Goal: Information Seeking & Learning: Learn about a topic

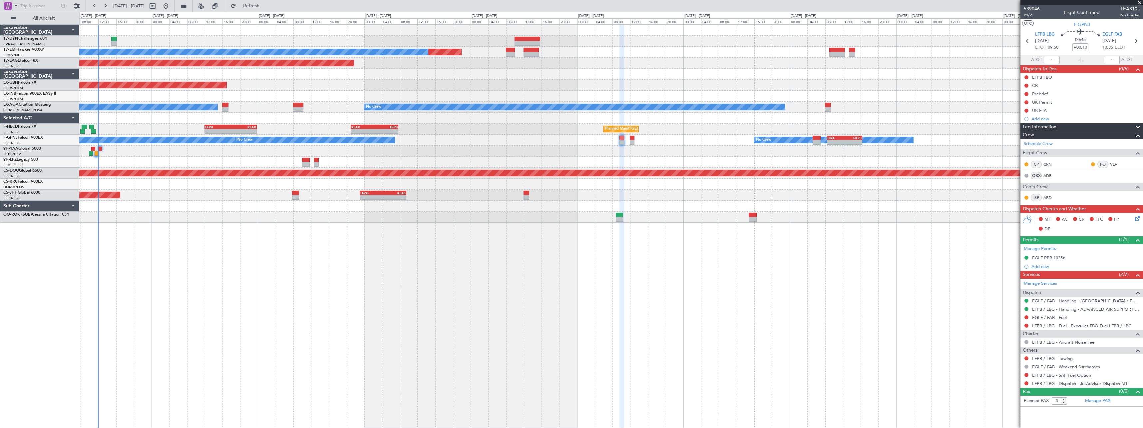
click at [29, 158] on link "9H-LPZ Legacy 500" at bounding box center [20, 160] width 35 height 4
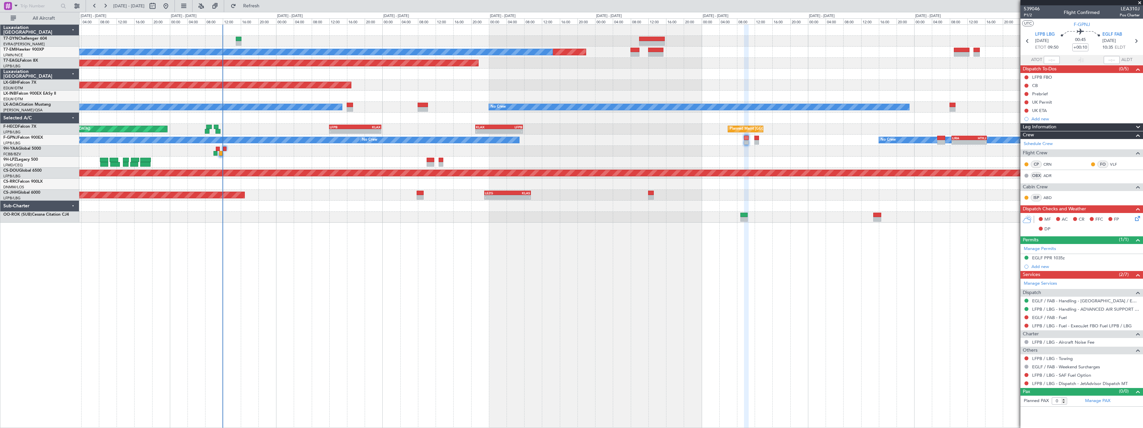
click at [154, 205] on div at bounding box center [611, 206] width 1064 height 11
click at [1139, 2] on span at bounding box center [1140, 3] width 7 height 6
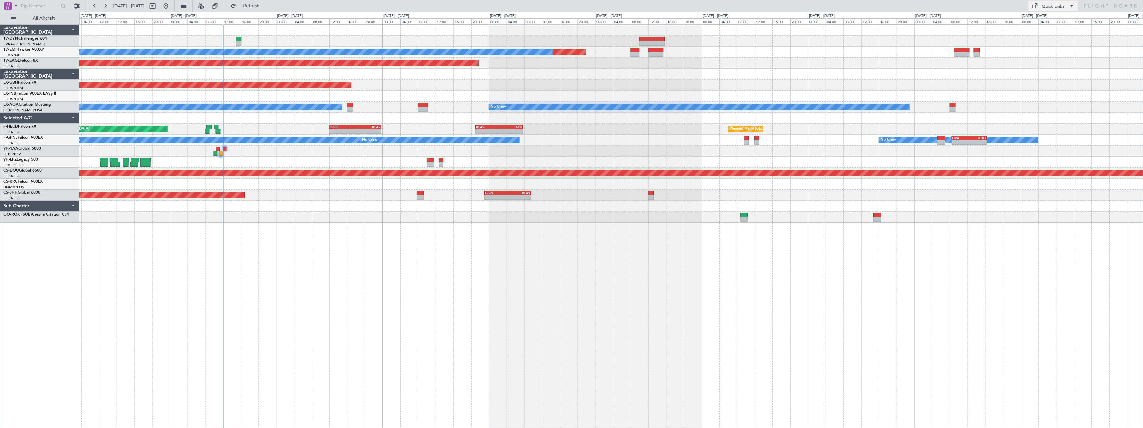
click at [1065, 7] on button "Quick Links" at bounding box center [1053, 6] width 49 height 11
click at [1067, 8] on button "Quick Links" at bounding box center [1053, 6] width 49 height 11
click at [1055, 23] on button "Trip Builder" at bounding box center [1054, 22] width 50 height 16
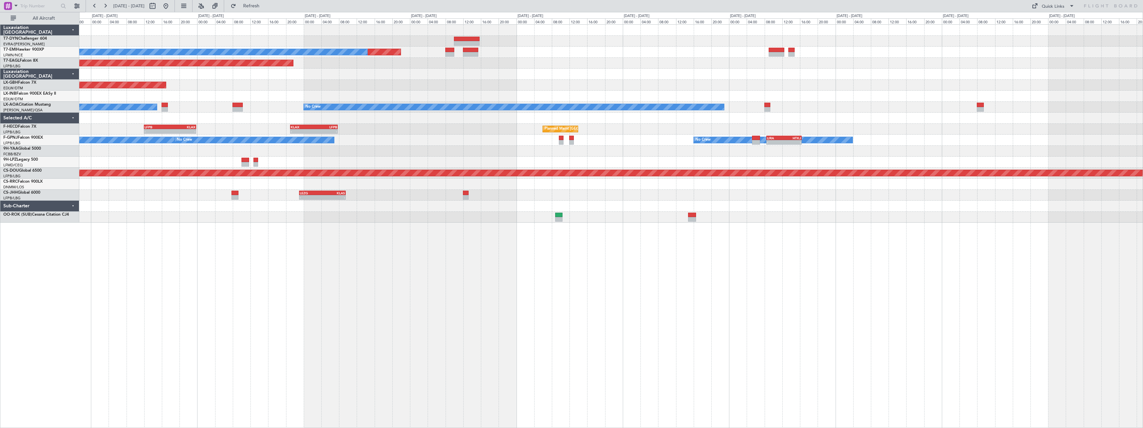
click at [347, 258] on div "Planned Maint No Crew Planned Maint [GEOGRAPHIC_DATA] (Al Maktoum Intl) Planned…" at bounding box center [611, 225] width 1064 height 403
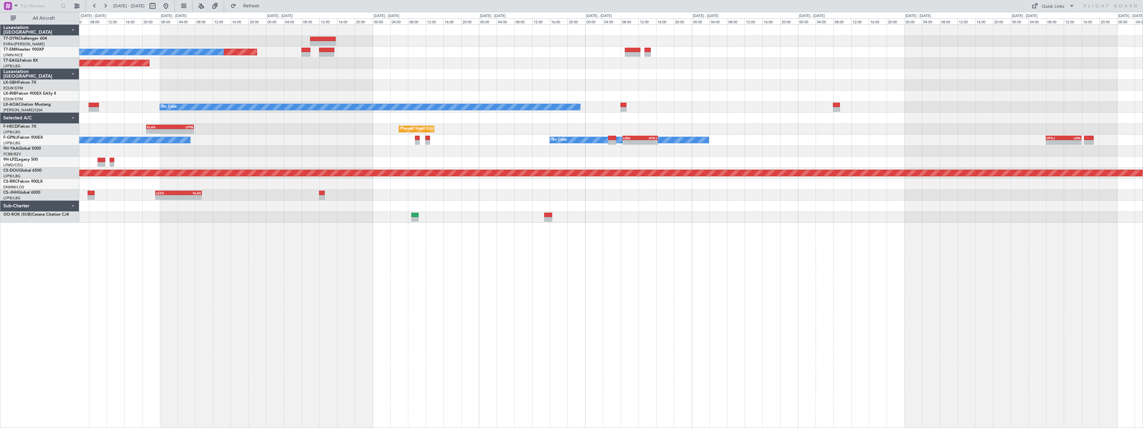
click at [543, 253] on div "Planned Maint No Crew Planned Maint [GEOGRAPHIC_DATA] (Al Maktoum Intl) Planned…" at bounding box center [611, 225] width 1064 height 403
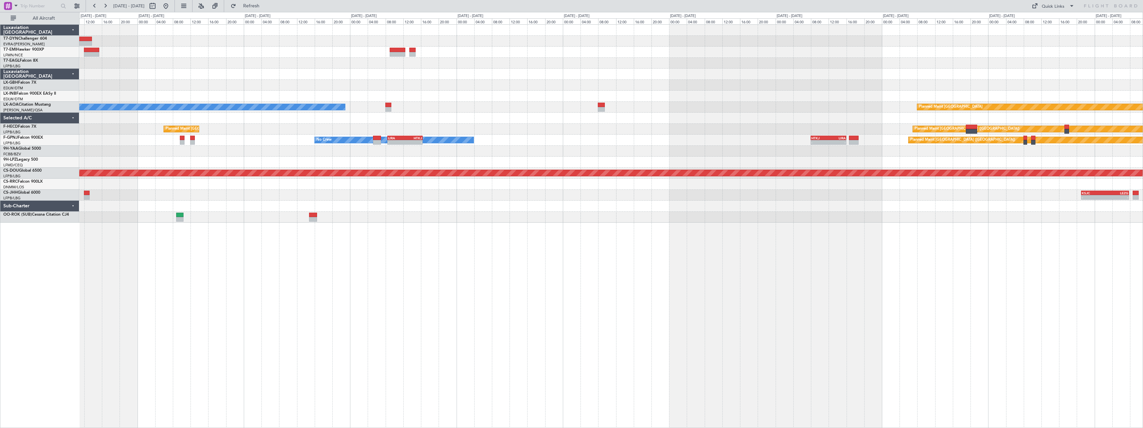
click at [639, 255] on div "Planned Maint No Crew Planned Maint [GEOGRAPHIC_DATA] (Al Maktoum Intl) No Crew…" at bounding box center [611, 225] width 1064 height 403
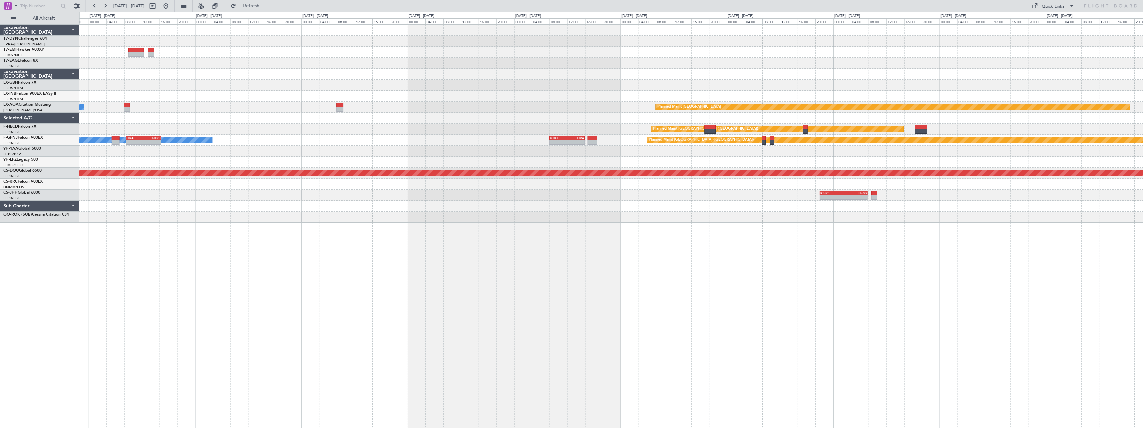
click at [593, 265] on div "No Crew Planned Maint [GEOGRAPHIC_DATA] Planned Maint [GEOGRAPHIC_DATA] ([GEOGR…" at bounding box center [611, 225] width 1064 height 403
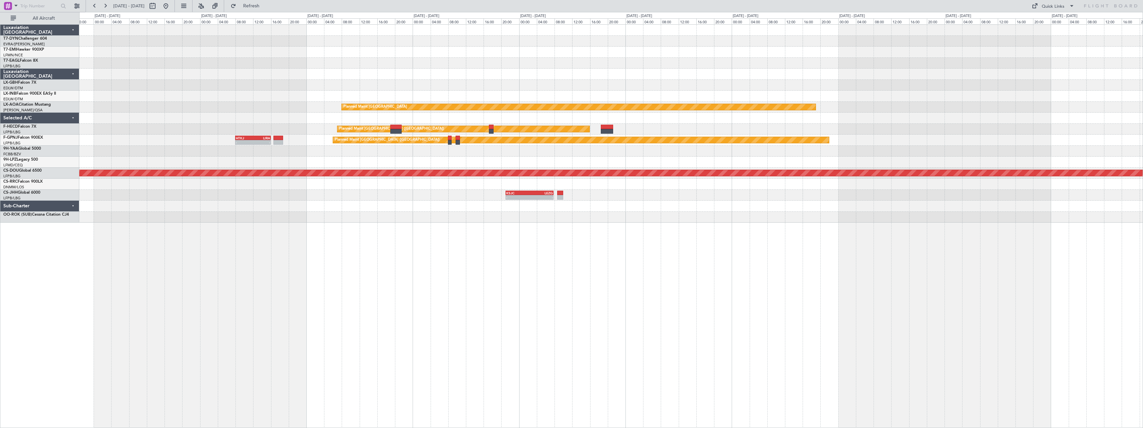
click at [603, 274] on div "Planned Maint [GEOGRAPHIC_DATA] Planned Maint [GEOGRAPHIC_DATA] ([GEOGRAPHIC_DA…" at bounding box center [611, 225] width 1064 height 403
click at [605, 274] on div "Planned Maint [GEOGRAPHIC_DATA] Planned Maint [GEOGRAPHIC_DATA] ([GEOGRAPHIC_DA…" at bounding box center [611, 225] width 1064 height 403
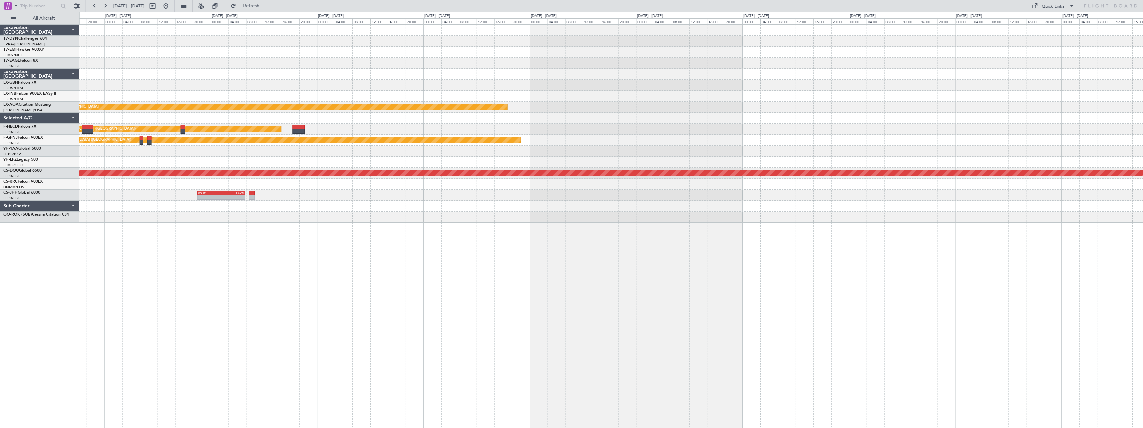
click at [620, 280] on div "Planned Maint [GEOGRAPHIC_DATA] Planned Maint [GEOGRAPHIC_DATA] ([GEOGRAPHIC_DA…" at bounding box center [611, 225] width 1064 height 403
click at [626, 279] on div "Planned Maint [GEOGRAPHIC_DATA] Planned Maint [GEOGRAPHIC_DATA] ([GEOGRAPHIC_DA…" at bounding box center [611, 225] width 1064 height 403
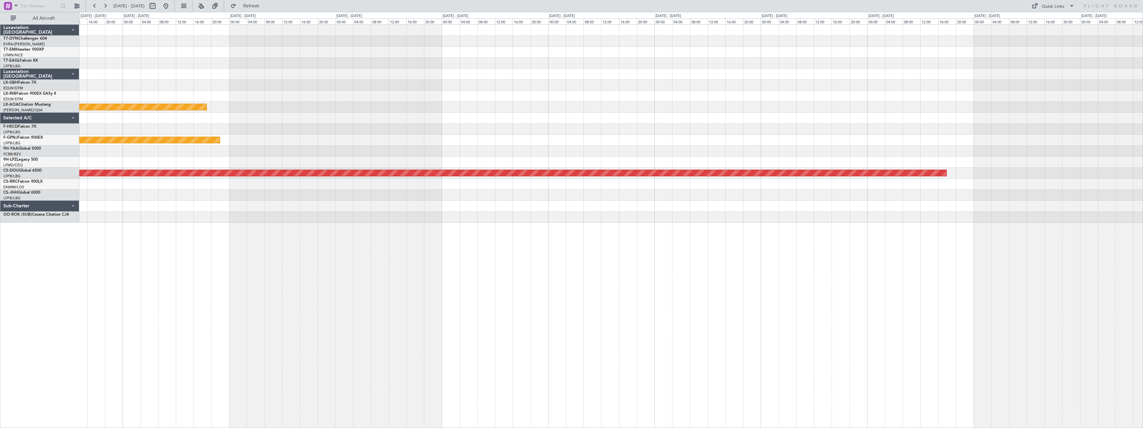
click at [648, 288] on div "Planned Maint [GEOGRAPHIC_DATA] Planned Maint [GEOGRAPHIC_DATA] ([GEOGRAPHIC_DA…" at bounding box center [611, 225] width 1064 height 403
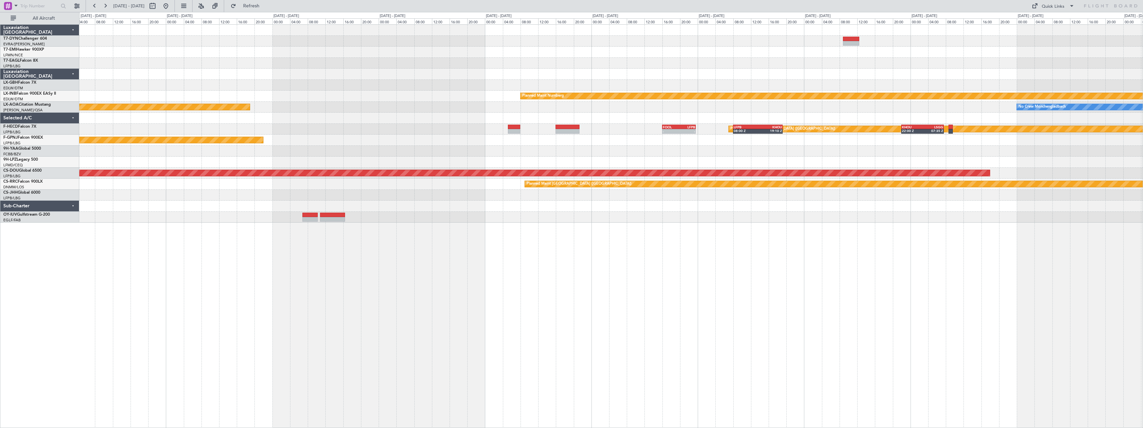
click at [943, 293] on div "Planned Maint Nurnberg Planned Maint [GEOGRAPHIC_DATA] No Crew [GEOGRAPHIC_DATA…" at bounding box center [611, 225] width 1064 height 403
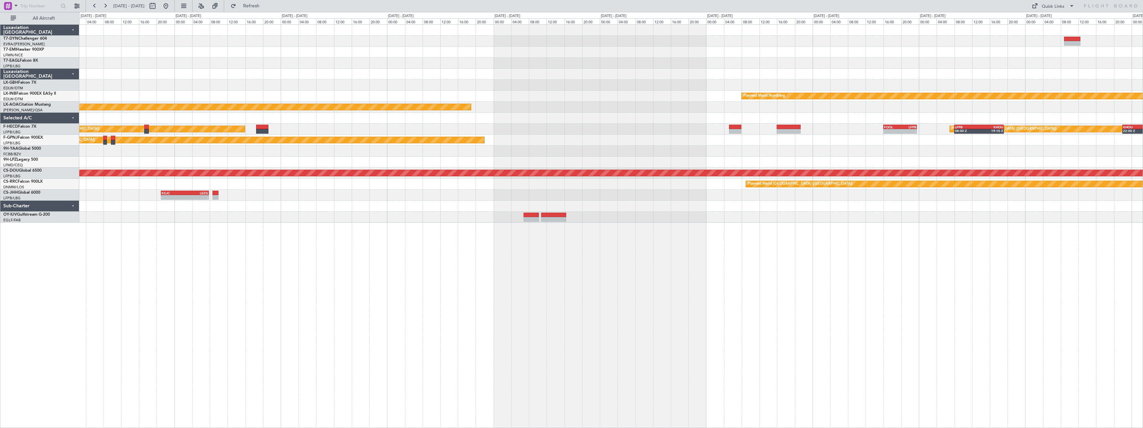
click at [959, 291] on div "Planned Maint Nurnberg Planned Maint [GEOGRAPHIC_DATA] No Crew [GEOGRAPHIC_DATA…" at bounding box center [611, 225] width 1064 height 403
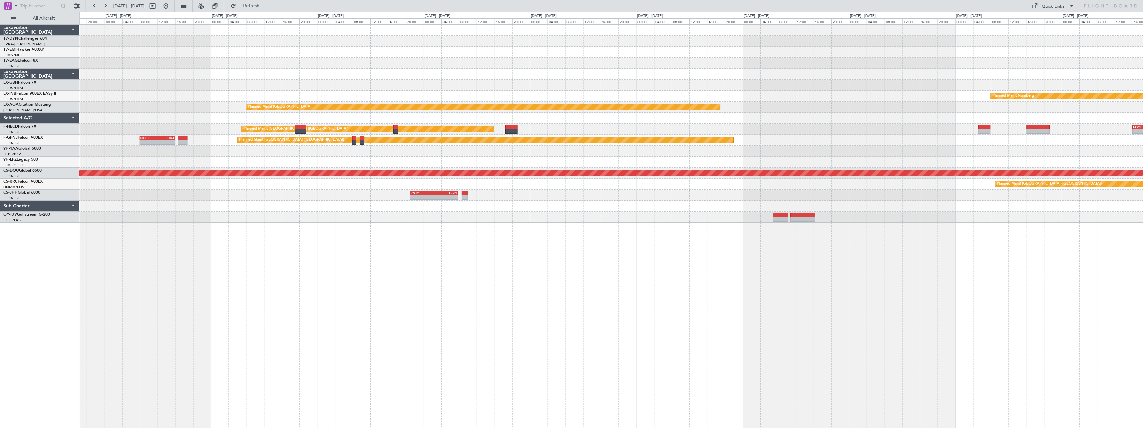
click at [891, 288] on div "Planned Maint Nurnberg Planned Maint [GEOGRAPHIC_DATA] - - FOOL 16:00 Z LFPB 23…" at bounding box center [611, 225] width 1064 height 403
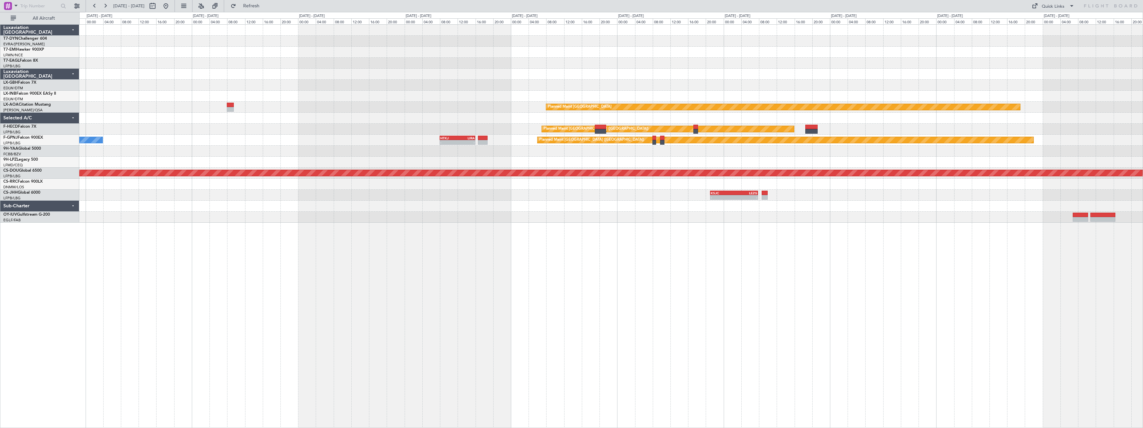
click at [1005, 294] on div "Planned Maint Nurnberg Planned Maint [GEOGRAPHIC_DATA] No Crew Planned Maint [G…" at bounding box center [611, 225] width 1064 height 403
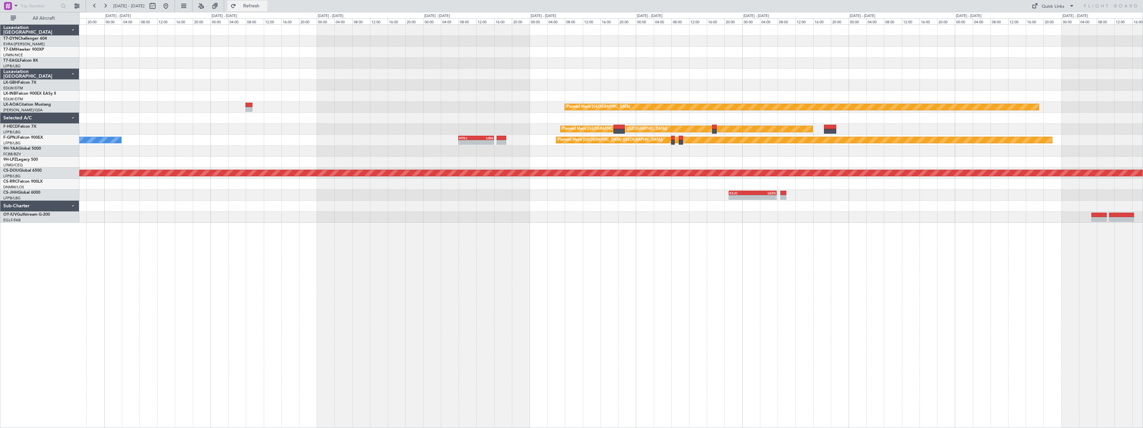
click at [266, 5] on span "Refresh" at bounding box center [252, 6] width 28 height 5
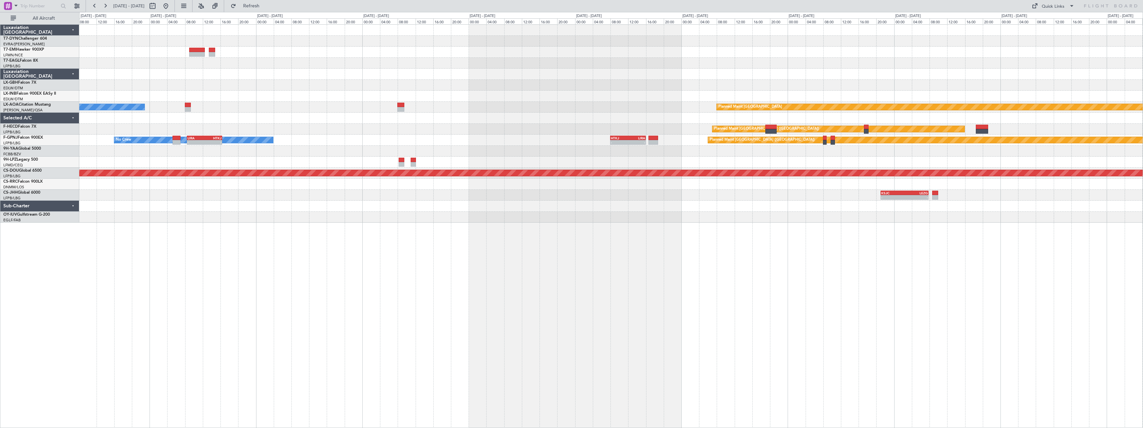
click at [489, 190] on div "Planned Maint Planned Maint [GEOGRAPHIC_DATA] No Crew Planned Maint [GEOGRAPHIC…" at bounding box center [611, 124] width 1064 height 198
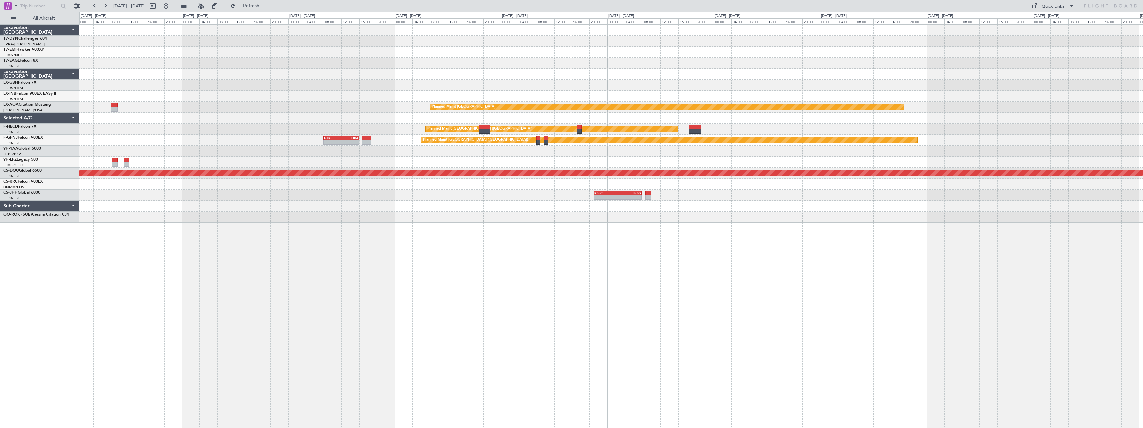
click at [407, 211] on div "Planned Maint Nurnberg Planned Maint [GEOGRAPHIC_DATA] No Crew Planned Maint [G…" at bounding box center [611, 225] width 1064 height 403
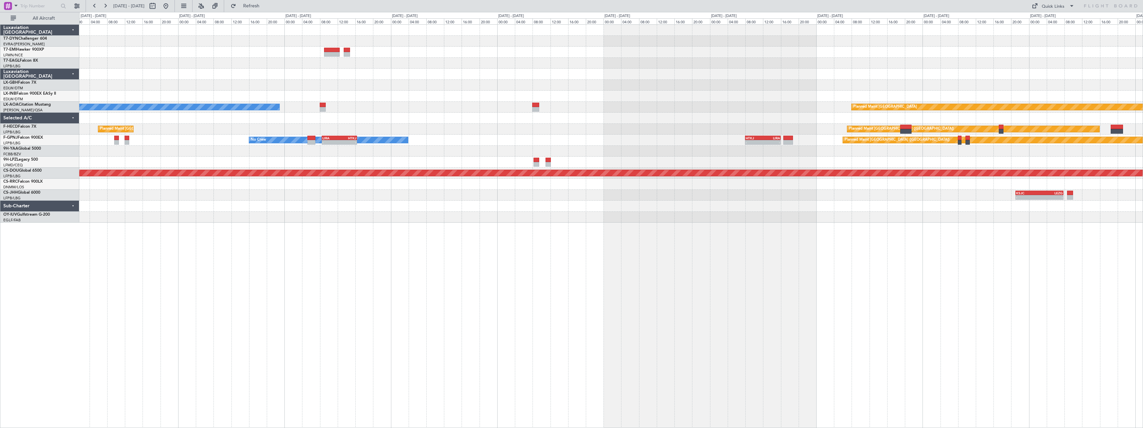
click at [588, 209] on div "No Crew Planned Maint Planned Maint [GEOGRAPHIC_DATA] (Al Maktoum Intl) Planned…" at bounding box center [611, 124] width 1064 height 198
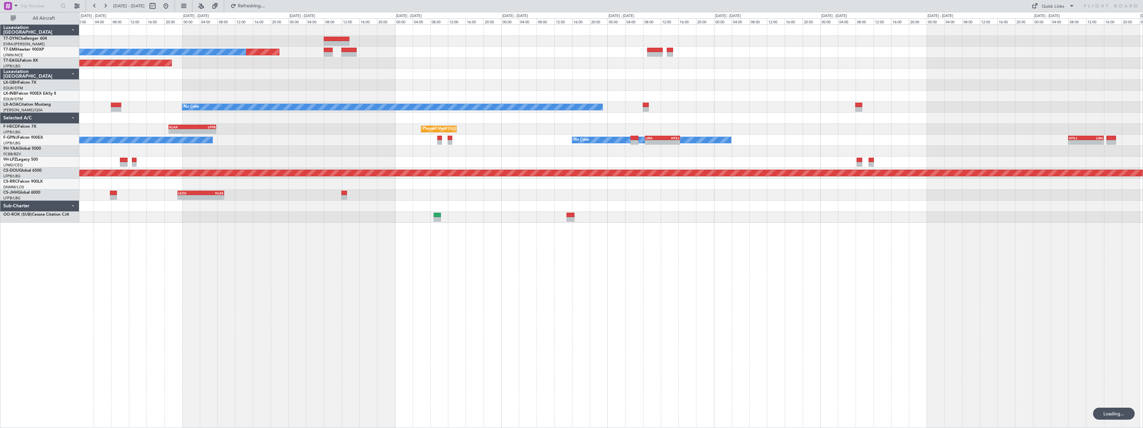
click at [587, 226] on div "Planned Maint No Crew Planned Maint [GEOGRAPHIC_DATA] (Al Maktoum Intl) Planned…" at bounding box center [611, 225] width 1064 height 403
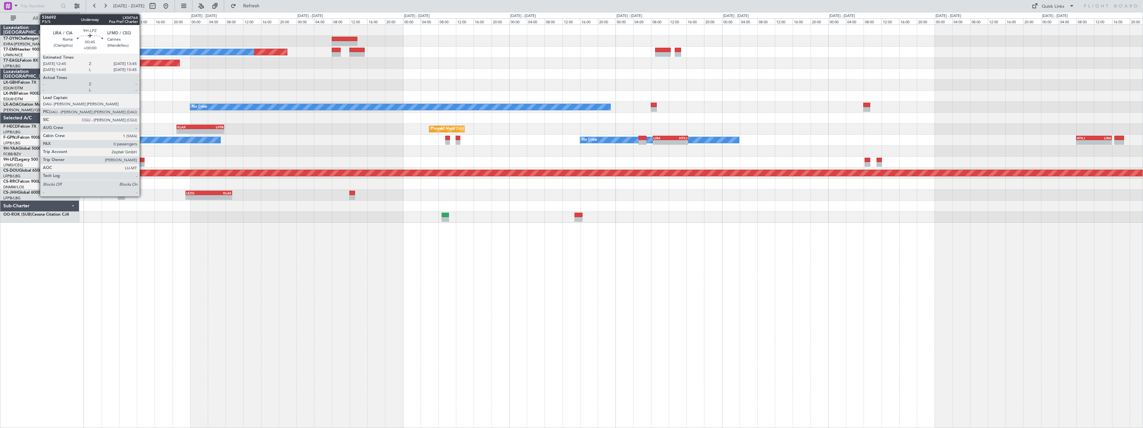
click at [143, 161] on div at bounding box center [142, 160] width 5 height 5
click at [142, 159] on div at bounding box center [142, 160] width 5 height 5
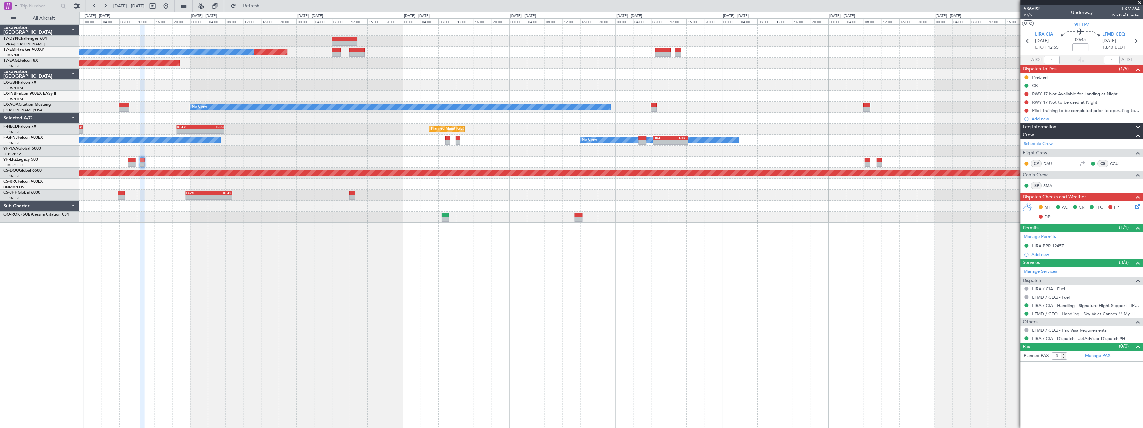
click at [1141, 1] on span at bounding box center [1140, 3] width 7 height 6
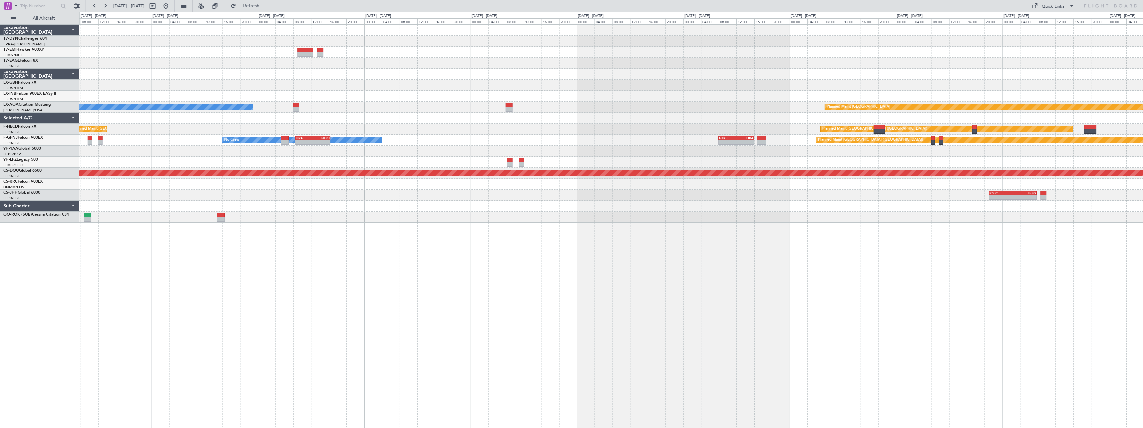
click at [577, 232] on div "Planned Maint No Crew Planned Maint [GEOGRAPHIC_DATA] (Al Maktoum Intl) No Crew…" at bounding box center [611, 225] width 1064 height 403
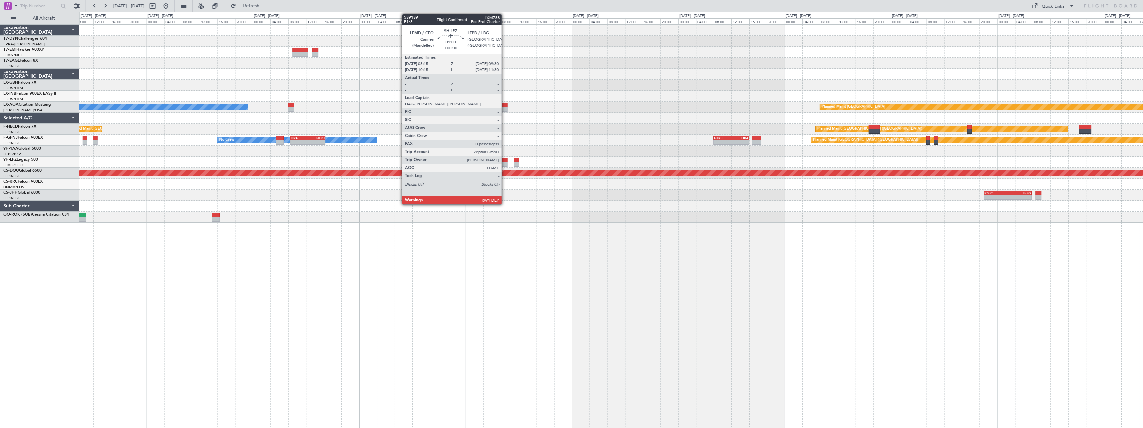
click at [505, 161] on div at bounding box center [505, 160] width 6 height 5
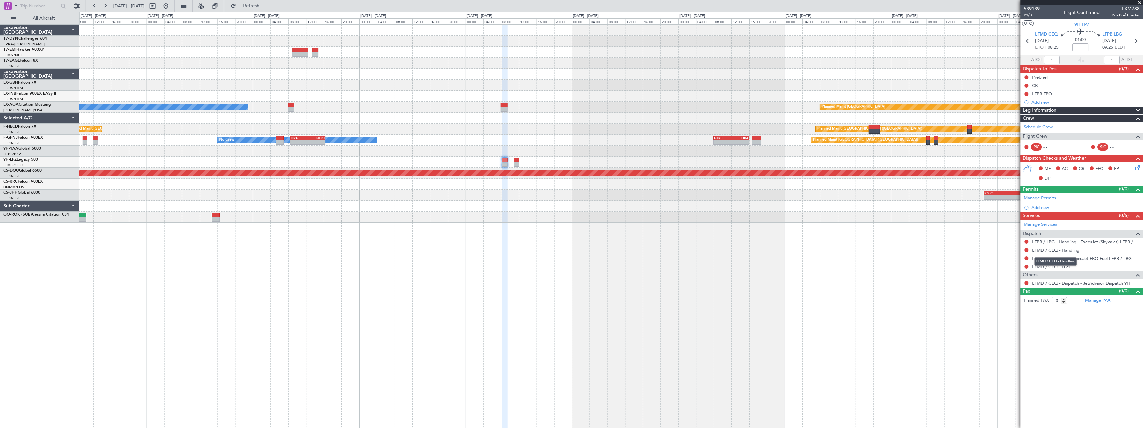
click at [1063, 249] on link "LFMD / CEQ - Handling" at bounding box center [1055, 250] width 47 height 6
click at [266, 5] on span "Refresh" at bounding box center [252, 6] width 28 height 5
click at [266, 6] on span "Refresh" at bounding box center [252, 6] width 28 height 5
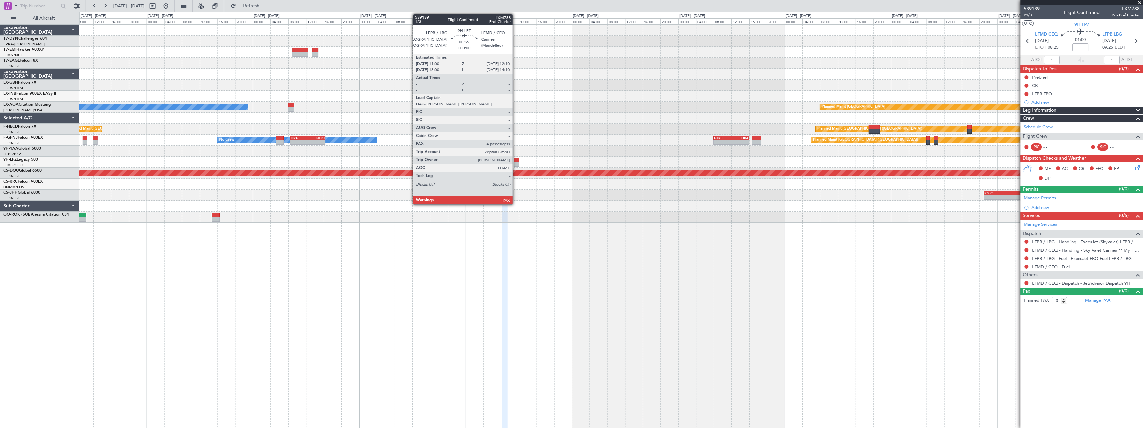
click at [516, 163] on div at bounding box center [516, 164] width 5 height 5
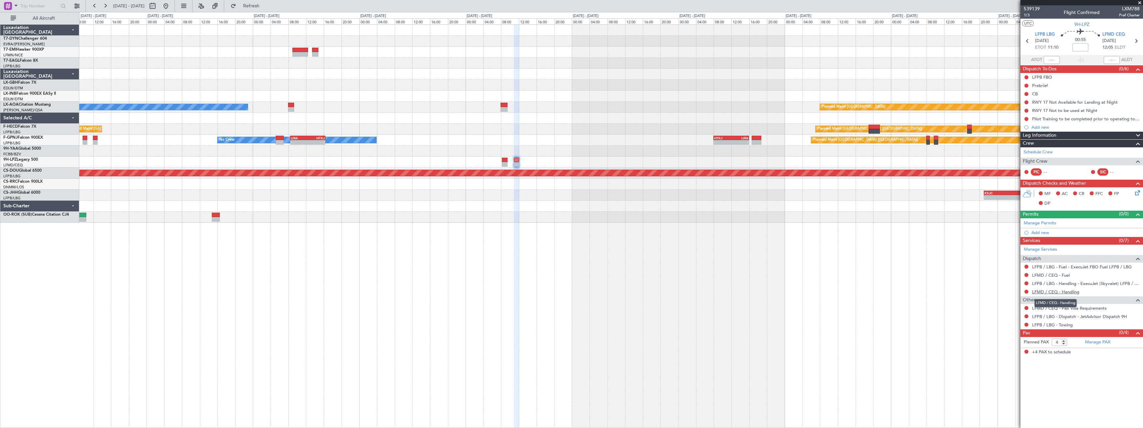
click at [1046, 291] on link "LFMD / CEQ - Handling" at bounding box center [1055, 292] width 47 height 6
click at [266, 7] on span "Refresh" at bounding box center [252, 6] width 28 height 5
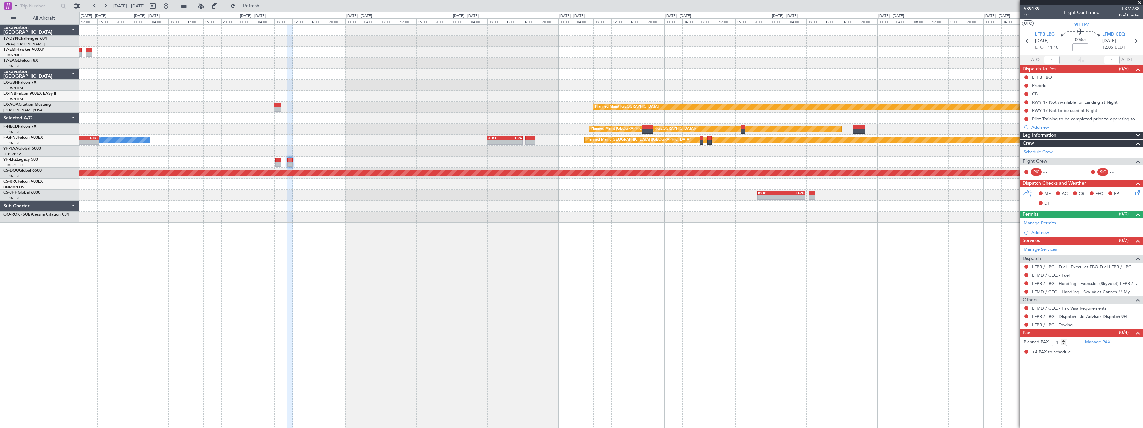
click at [583, 227] on div "Planned Maint Nurnberg Planned Maint [GEOGRAPHIC_DATA] No Crew Planned Maint [G…" at bounding box center [611, 225] width 1064 height 403
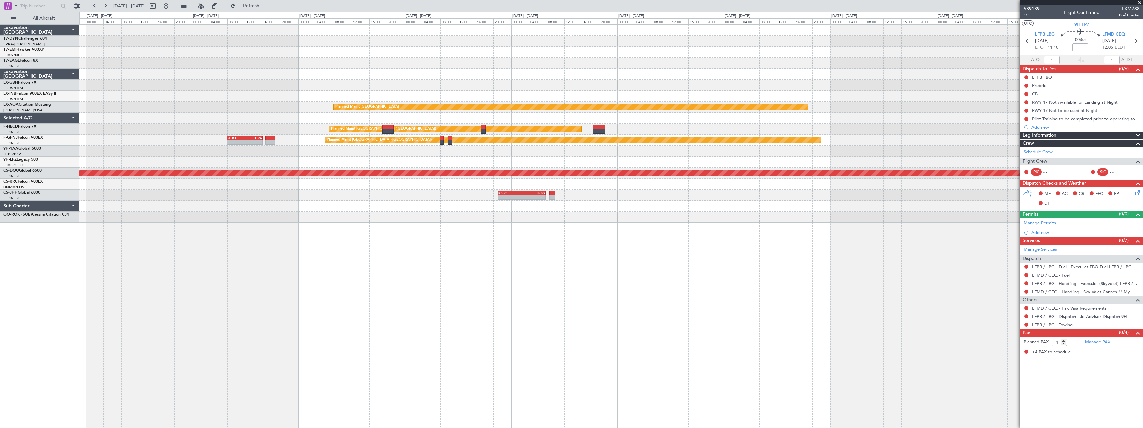
click at [618, 229] on div "Planned Maint Nurnberg Planned Maint [GEOGRAPHIC_DATA] Planned Maint [GEOGRAPHI…" at bounding box center [611, 225] width 1064 height 403
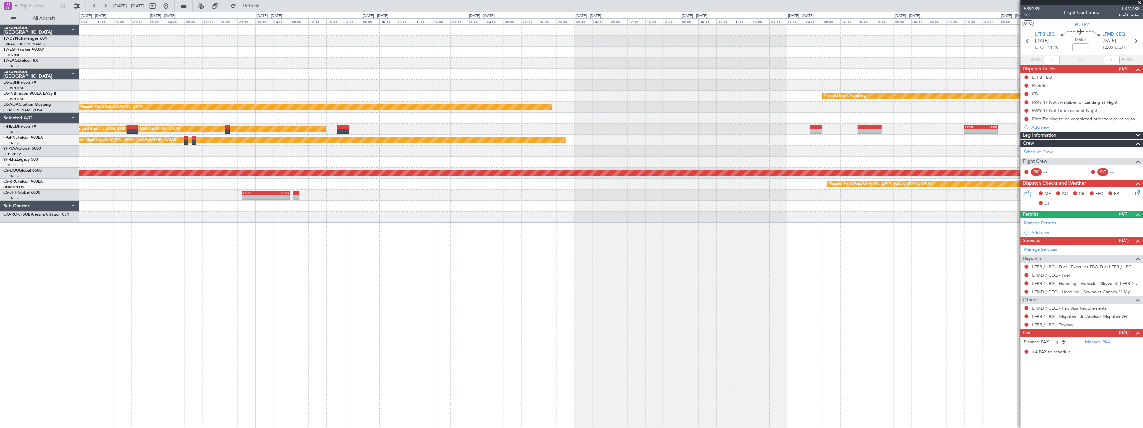
click at [630, 236] on div "Planned Maint Nurnberg Planned Maint [GEOGRAPHIC_DATA] No Crew [GEOGRAPHIC_DATA…" at bounding box center [611, 225] width 1064 height 403
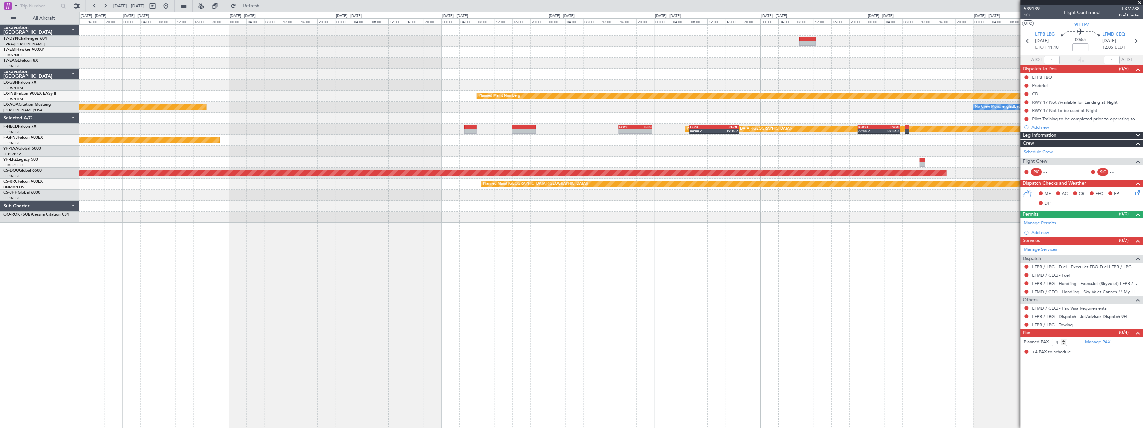
click at [649, 261] on div "Planned Maint Nurnberg Planned Maint [GEOGRAPHIC_DATA] No Crew [GEOGRAPHIC_DATA…" at bounding box center [611, 225] width 1064 height 403
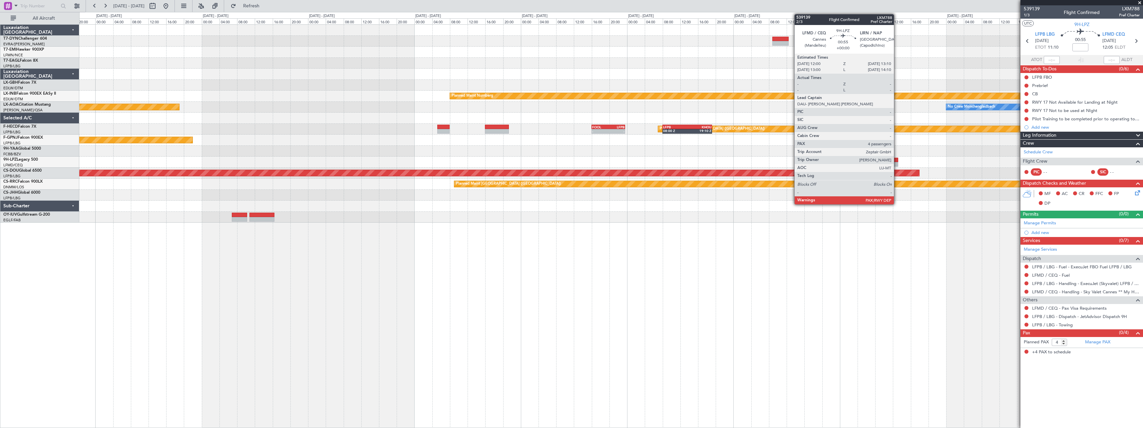
click at [897, 160] on div at bounding box center [895, 160] width 5 height 5
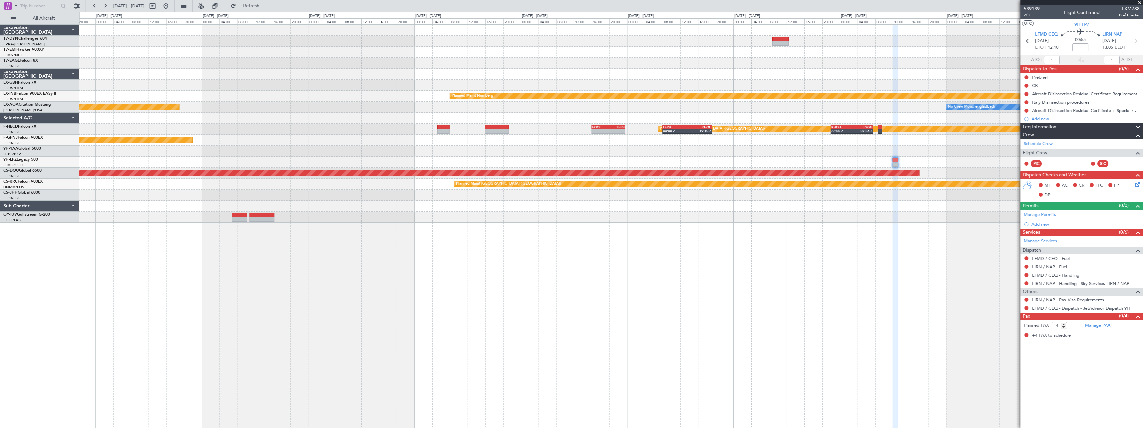
click at [1071, 275] on link "LFMD / CEQ - Handling" at bounding box center [1055, 275] width 47 height 6
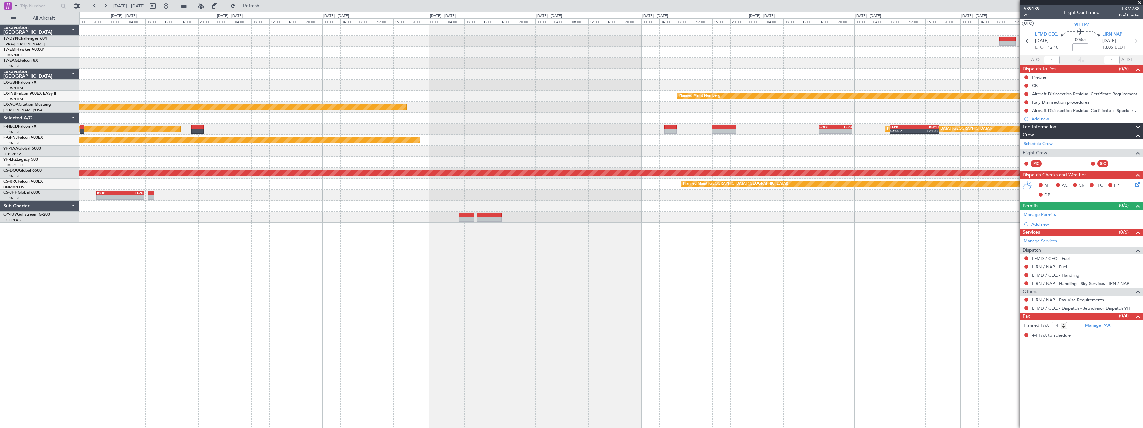
click at [966, 289] on div "Planned Maint Nurnberg Planned Maint [GEOGRAPHIC_DATA] No Crew [GEOGRAPHIC_DATA…" at bounding box center [611, 225] width 1064 height 403
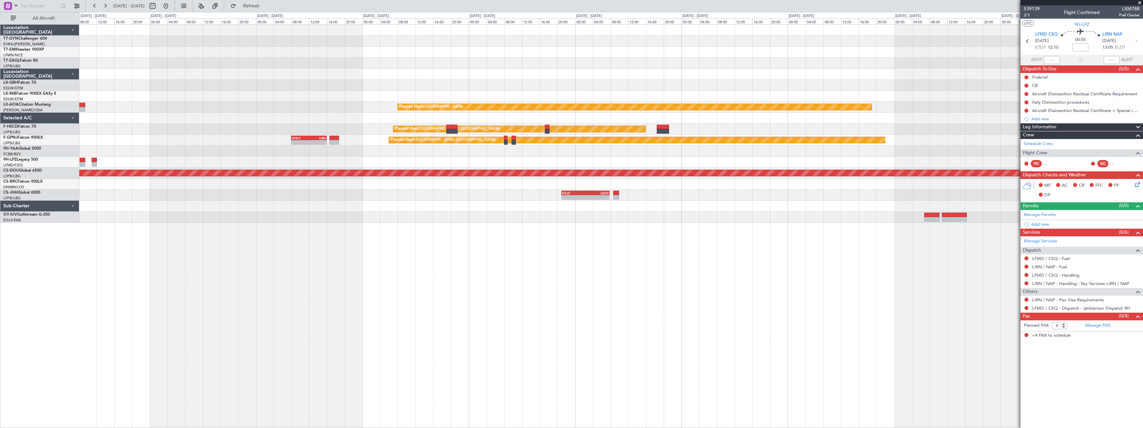
click at [942, 299] on div "Planned Maint Nurnberg Planned Maint [GEOGRAPHIC_DATA] No Crew Planned Maint [G…" at bounding box center [611, 225] width 1064 height 403
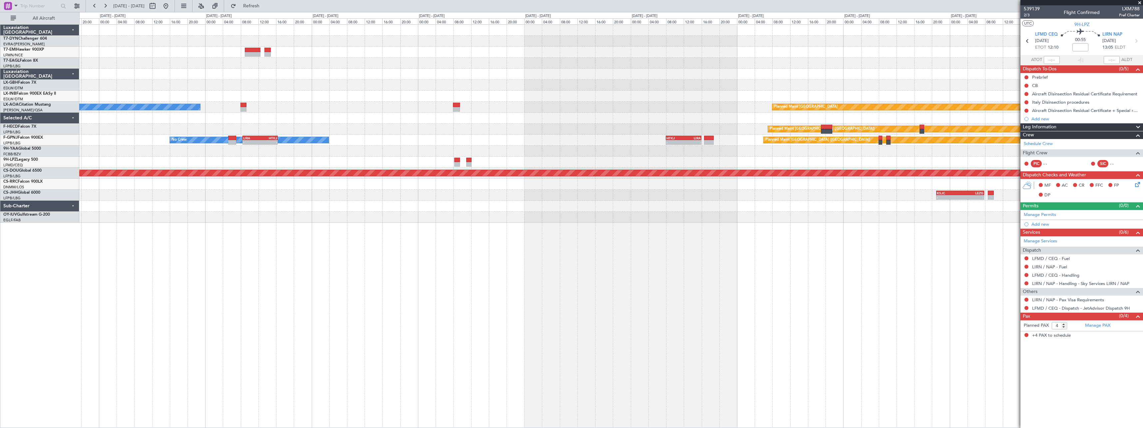
click at [669, 275] on div "Planned Maint No Crew Planned Maint [GEOGRAPHIC_DATA] No Crew Planned Maint [GE…" at bounding box center [611, 225] width 1064 height 403
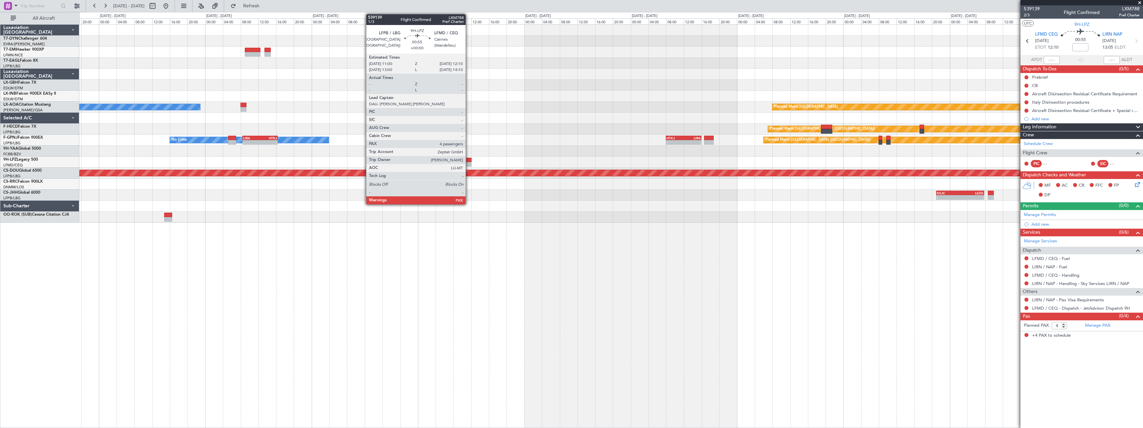
click at [469, 162] on div at bounding box center [468, 164] width 5 height 5
click at [468, 162] on div at bounding box center [468, 164] width 5 height 5
click at [467, 158] on div at bounding box center [468, 160] width 5 height 5
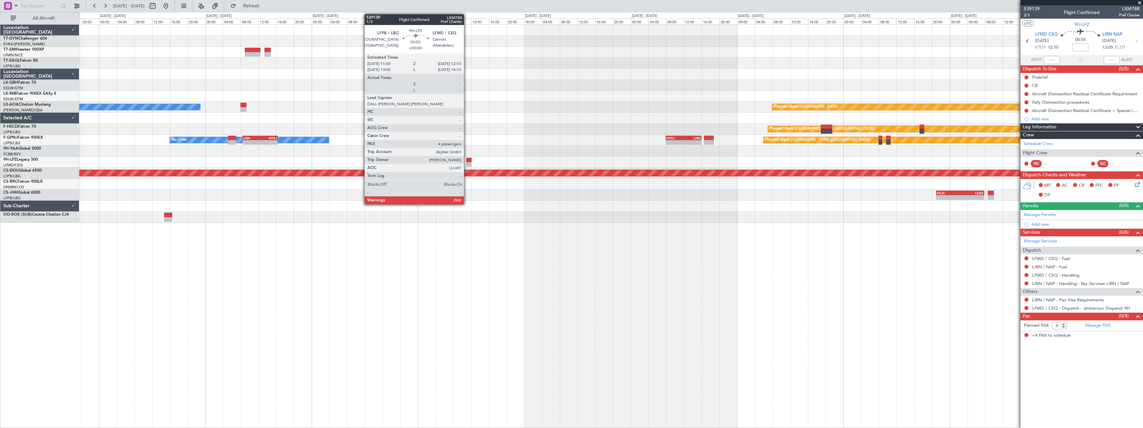
click at [467, 158] on div at bounding box center [468, 160] width 5 height 5
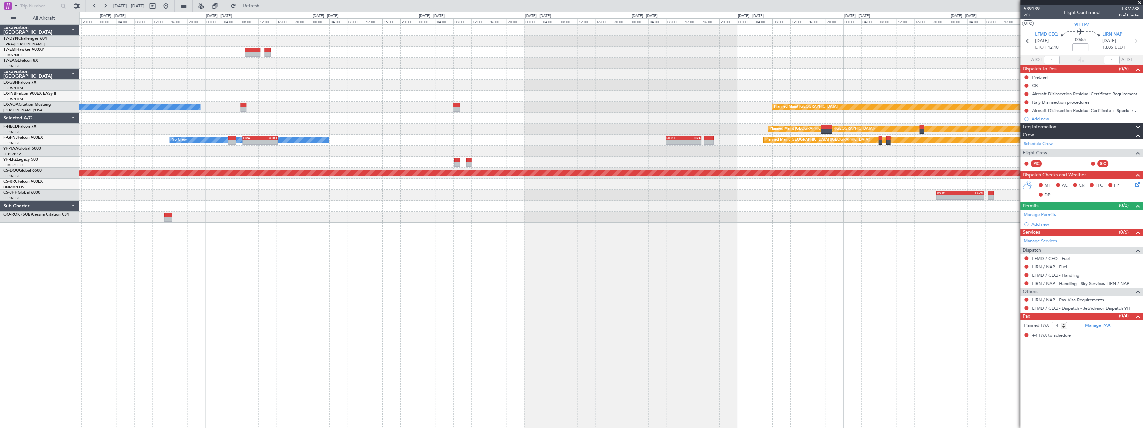
click at [472, 179] on div at bounding box center [611, 184] width 1064 height 11
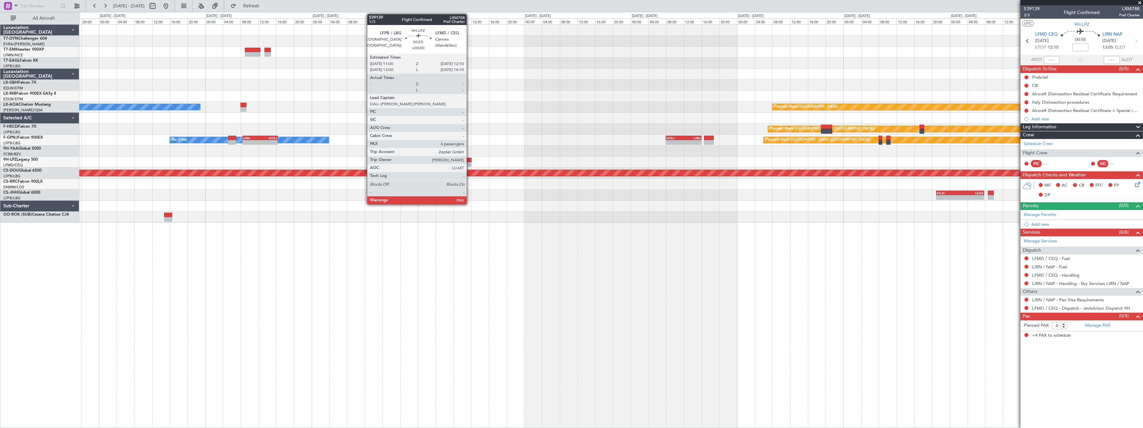
click at [470, 164] on div at bounding box center [468, 164] width 5 height 5
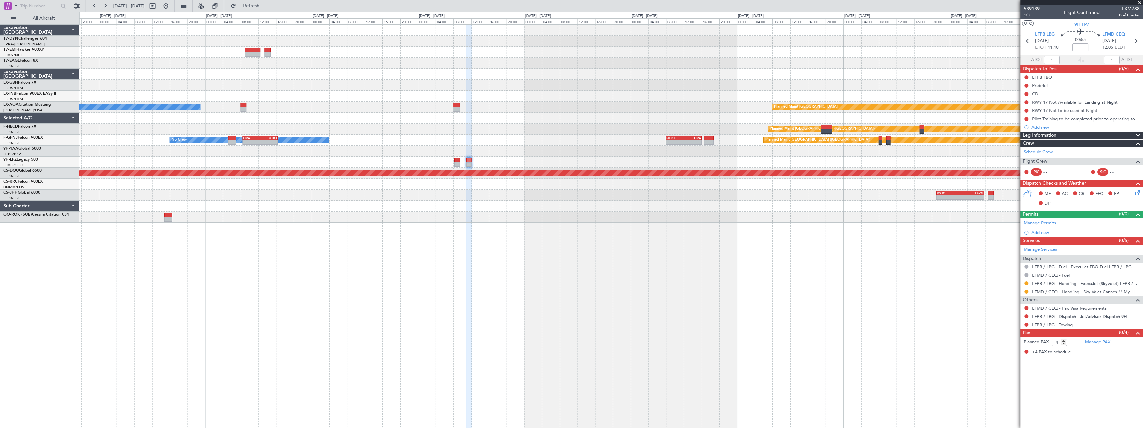
click at [322, 58] on div at bounding box center [611, 63] width 1064 height 11
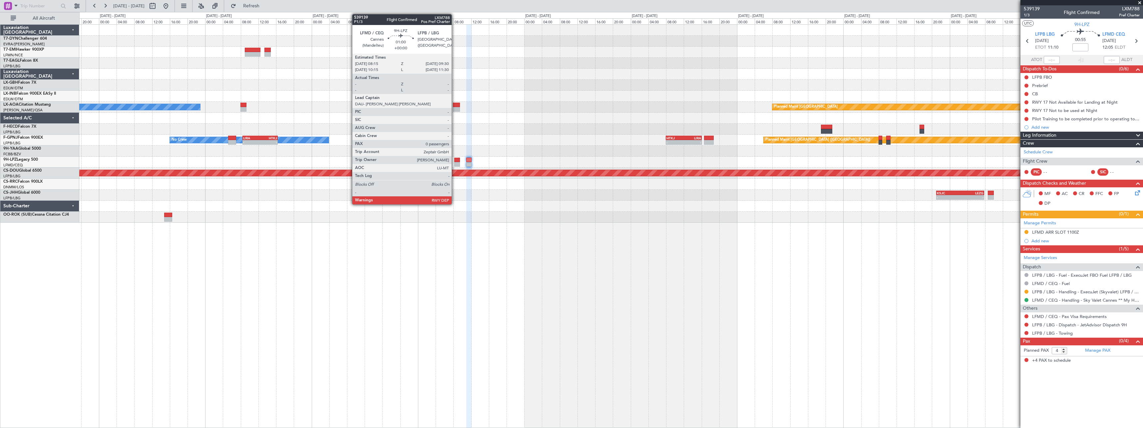
click at [455, 158] on div at bounding box center [457, 160] width 6 height 5
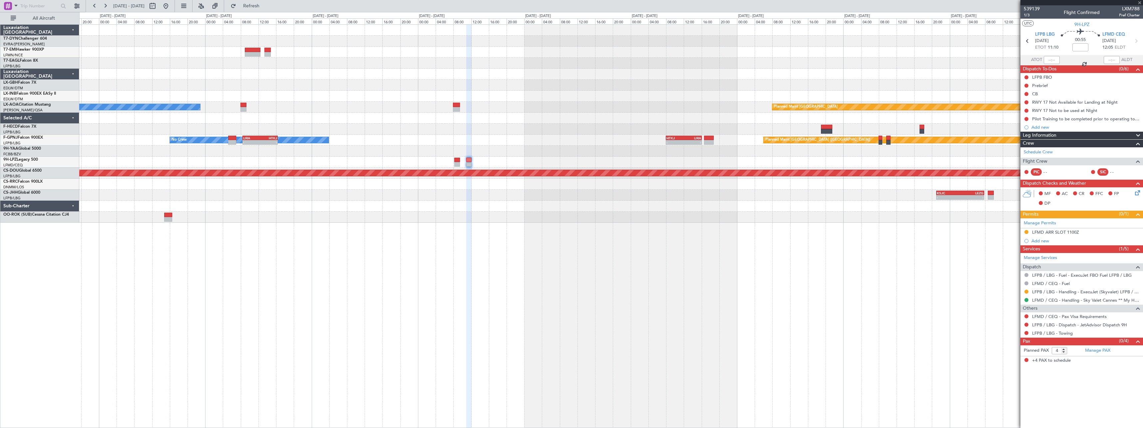
type input "0"
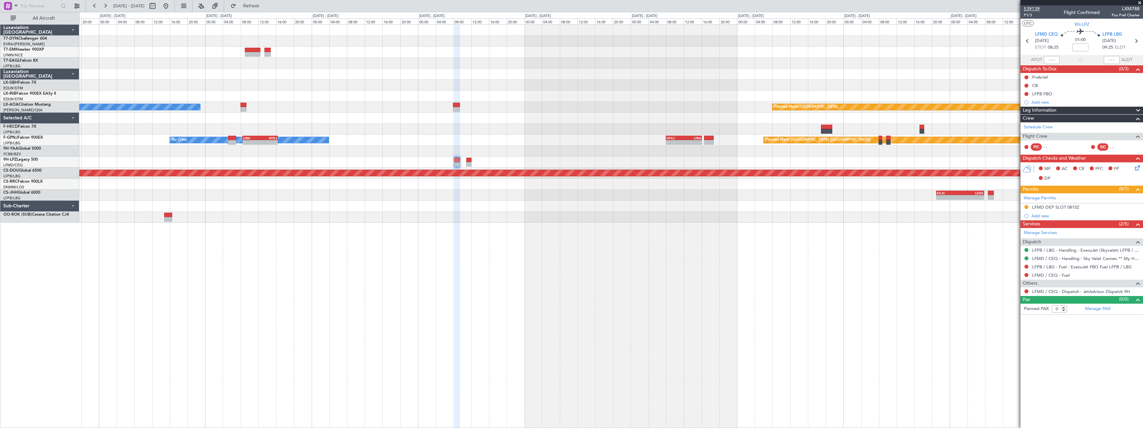
drag, startPoint x: 1038, startPoint y: 8, endPoint x: 1030, endPoint y: 7, distance: 8.1
click at [1030, 7] on span "539139" at bounding box center [1032, 8] width 16 height 7
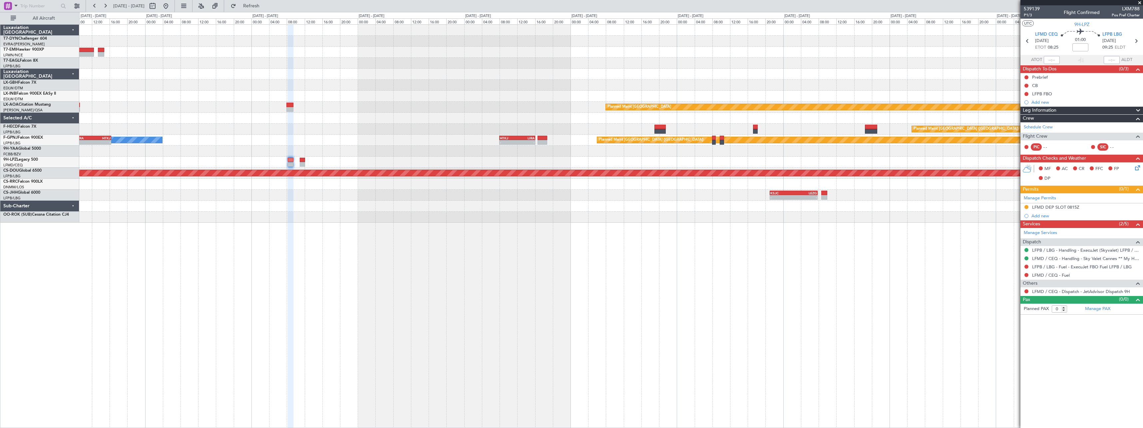
click at [551, 262] on div "Planned Maint Nurnberg Planned Maint [GEOGRAPHIC_DATA] No Crew Planned Maint [G…" at bounding box center [611, 225] width 1064 height 403
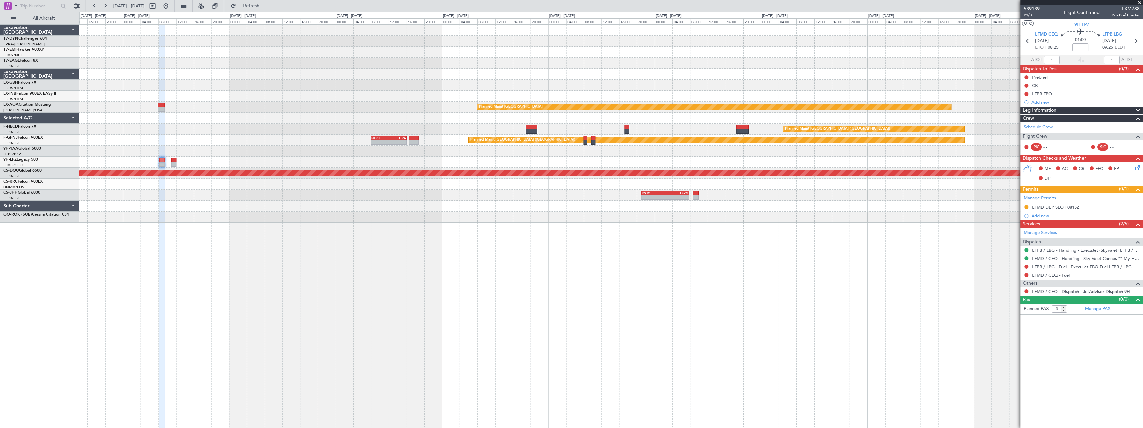
click at [532, 276] on div "Planned Maint Nurnberg Planned Maint [GEOGRAPHIC_DATA] No Crew Planned Maint [G…" at bounding box center [611, 225] width 1064 height 403
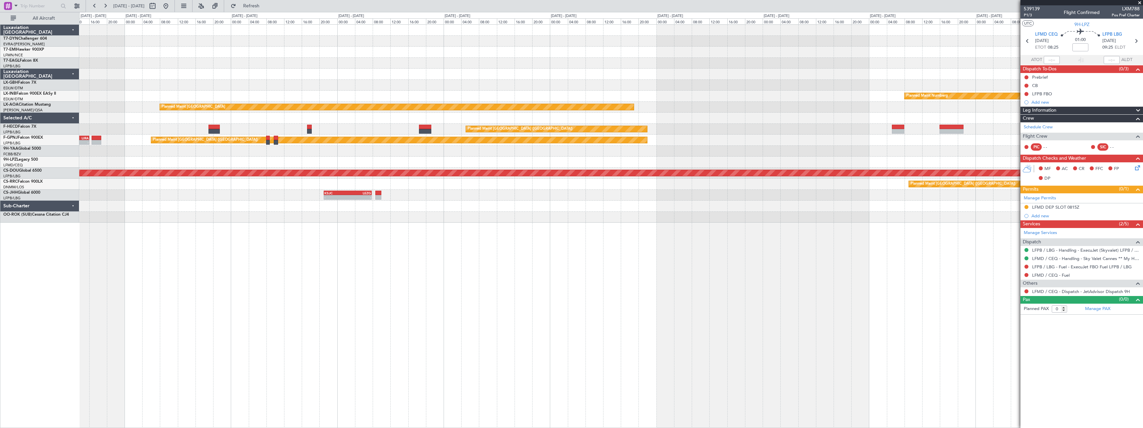
click at [524, 284] on div "Planned Maint Nurnberg Planned Maint [GEOGRAPHIC_DATA] No Crew [GEOGRAPHIC_DATA…" at bounding box center [611, 225] width 1064 height 403
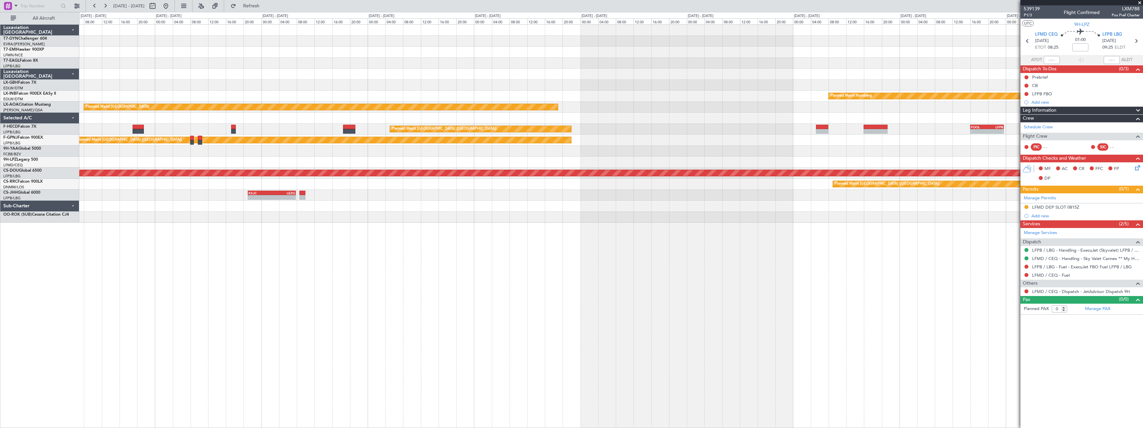
click at [539, 284] on div "Planned Maint Nurnberg Planned Maint [GEOGRAPHIC_DATA] No Crew [GEOGRAPHIC_DATA…" at bounding box center [611, 225] width 1064 height 403
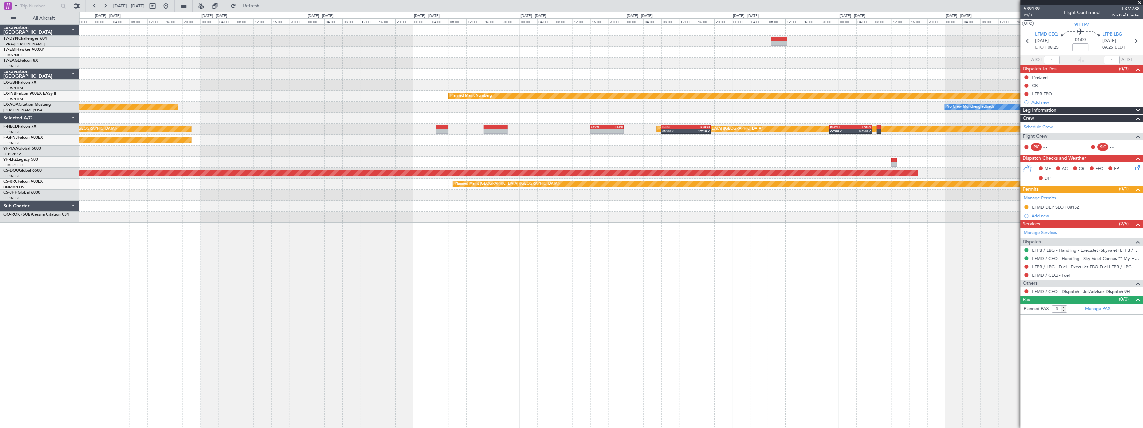
click at [567, 293] on div "Planned Maint Riga (Riga Intl) Planned Maint Nurnberg Planned Maint [GEOGRAPHIC…" at bounding box center [611, 225] width 1064 height 403
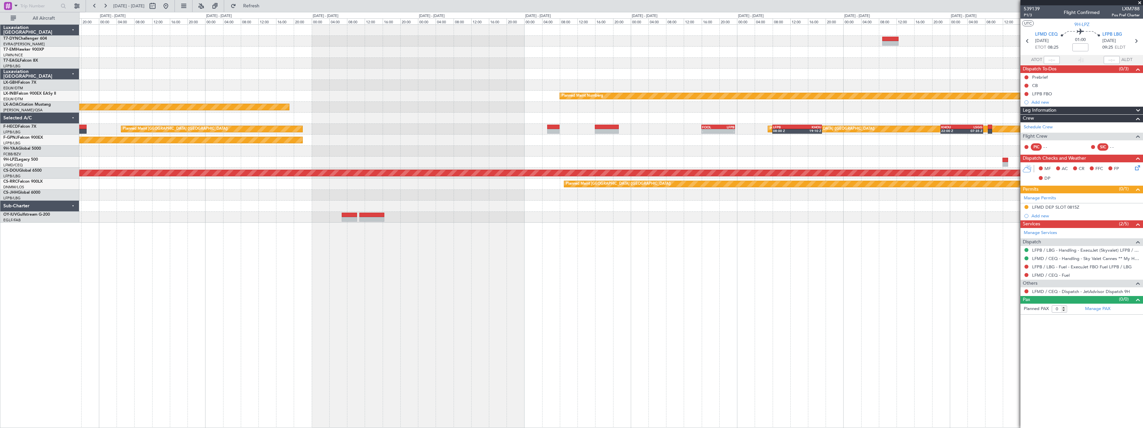
click at [847, 215] on div "Planned Maint Nurnberg Planned Maint [GEOGRAPHIC_DATA] No Crew [GEOGRAPHIC_DATA…" at bounding box center [611, 124] width 1064 height 198
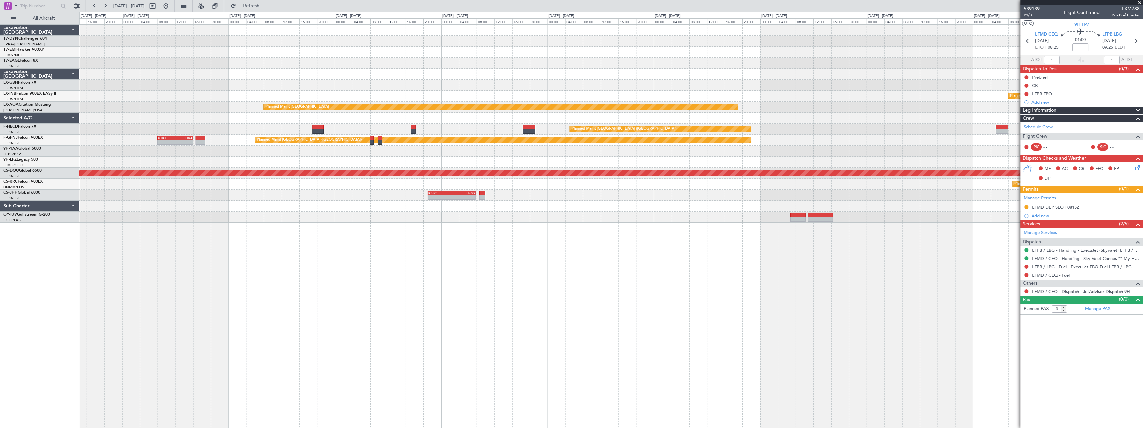
click at [858, 239] on div "Planned Maint Nurnberg Planned Maint [GEOGRAPHIC_DATA] Planned Maint [GEOGRAPHI…" at bounding box center [611, 225] width 1064 height 403
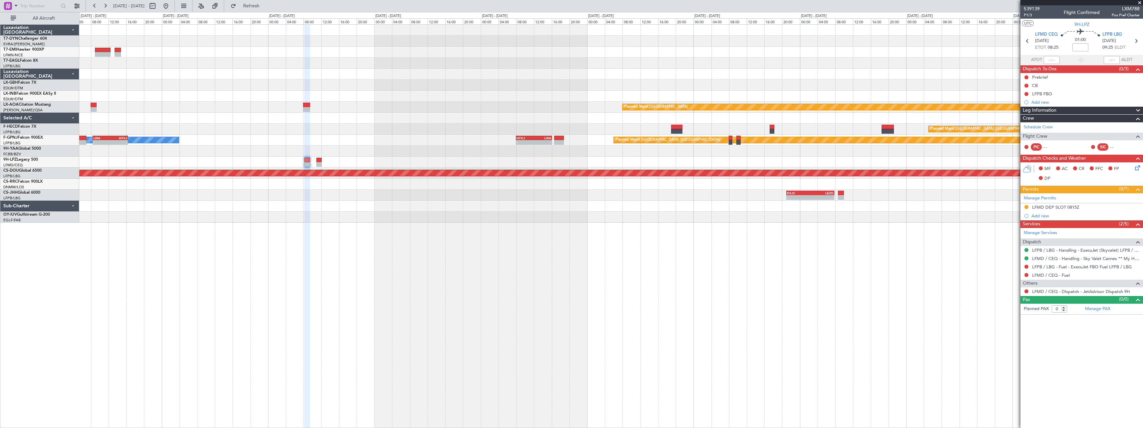
click at [707, 248] on div "Planned Maint Nurnberg Planned Maint [GEOGRAPHIC_DATA] No Crew Planned Maint [G…" at bounding box center [611, 225] width 1064 height 403
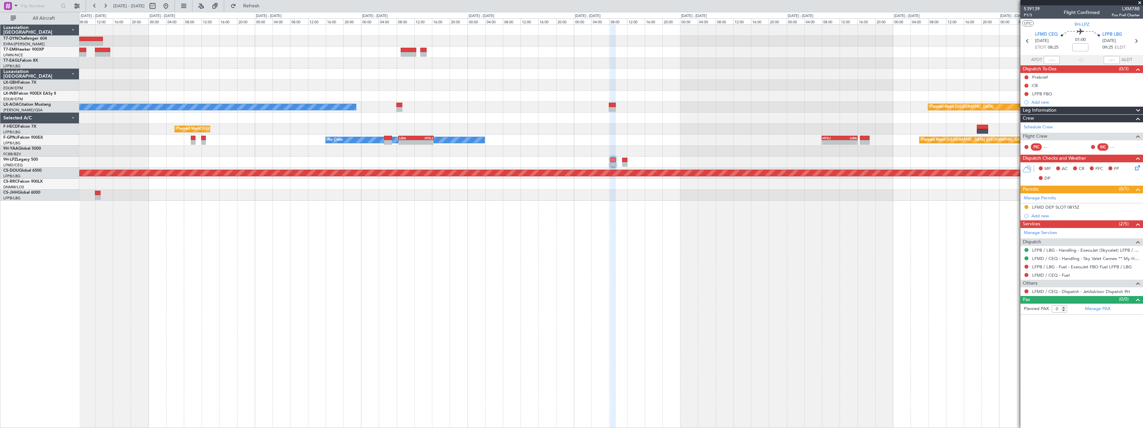
click at [590, 182] on div "No Crew Planned Maint Planned Maint [GEOGRAPHIC_DATA] (Al Maktoum Intl) Planned…" at bounding box center [611, 113] width 1064 height 176
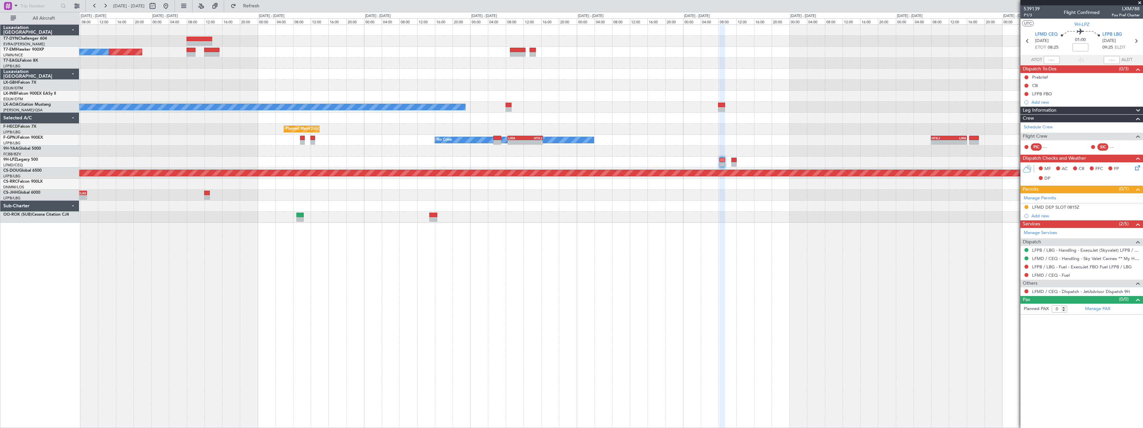
click at [434, 193] on div "Planned Maint No Crew Planned Maint [GEOGRAPHIC_DATA] (Al Maktoum Intl) Planned…" at bounding box center [611, 124] width 1064 height 198
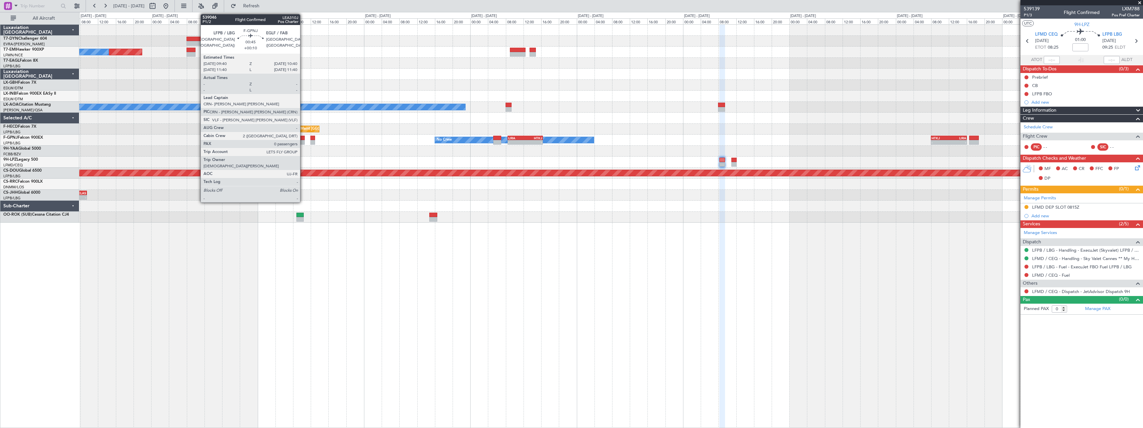
click at [303, 141] on div at bounding box center [302, 142] width 5 height 5
type input "+00:10"
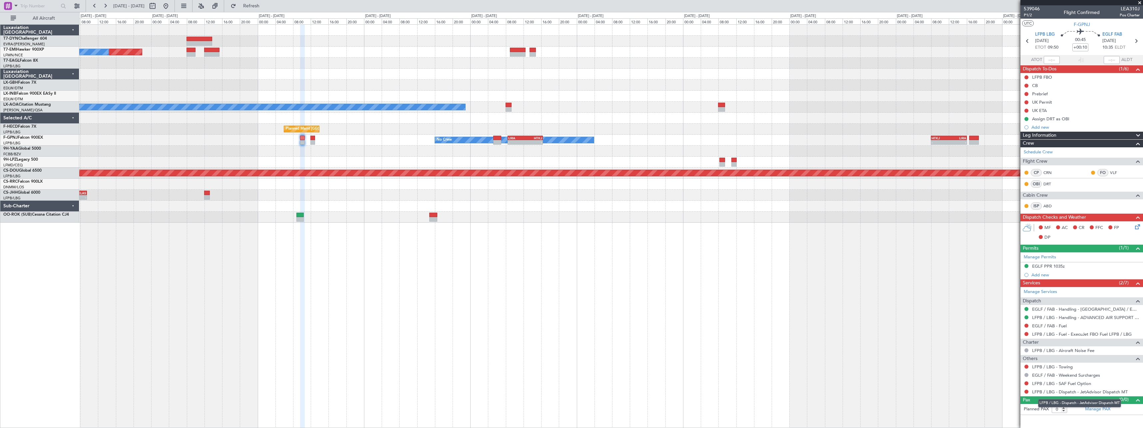
click at [1104, 408] on mat-tooltip-component "LFPB / LBG - Dispatch - JetAdvisor Dispatch MT" at bounding box center [1080, 403] width 92 height 18
drag, startPoint x: 0, startPoint y: 0, endPoint x: 1095, endPoint y: 407, distance: 1168.3
click at [1095, 407] on link "Manage PAX" at bounding box center [1097, 409] width 25 height 7
click at [266, 5] on span "Refresh" at bounding box center [252, 6] width 28 height 5
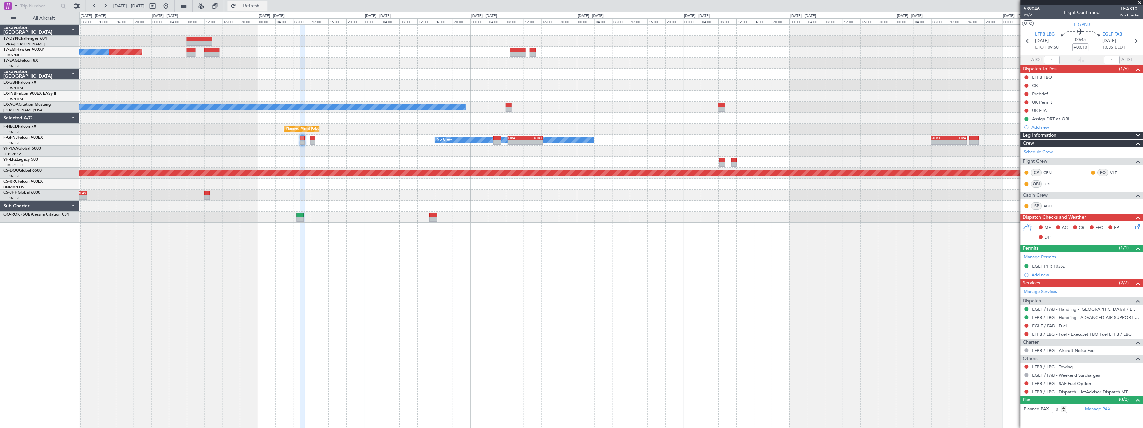
click at [266, 7] on span "Refresh" at bounding box center [252, 6] width 28 height 5
click at [1033, 8] on span "539046" at bounding box center [1032, 8] width 16 height 7
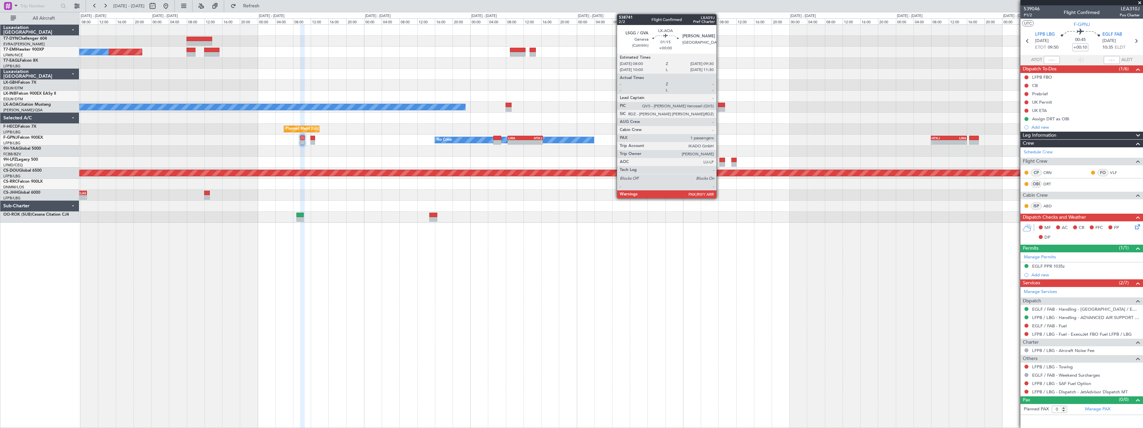
click at [720, 107] on div at bounding box center [721, 109] width 7 height 5
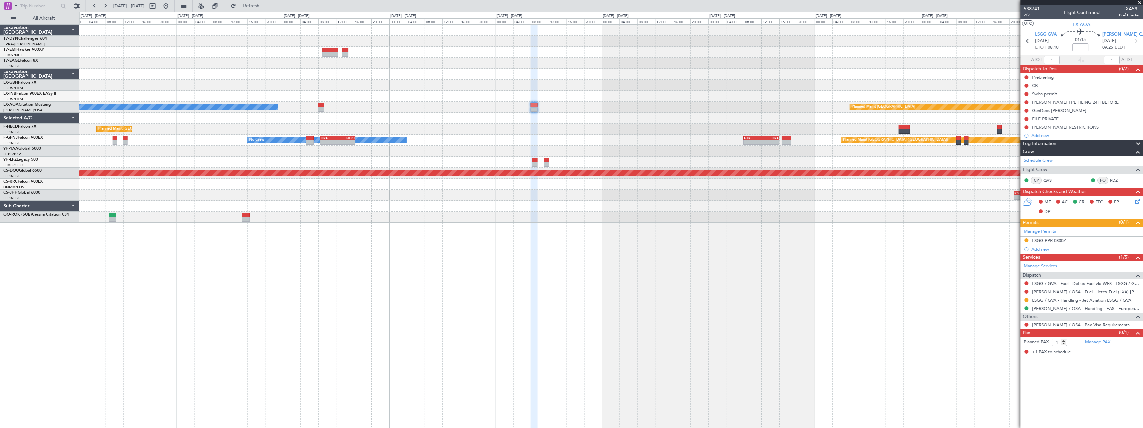
click at [272, 192] on div "- - KSJC 21:00 Z LEZG 07:50 Z LEZG 23:00 Z KLAS 09:30 Z - -" at bounding box center [611, 195] width 1064 height 11
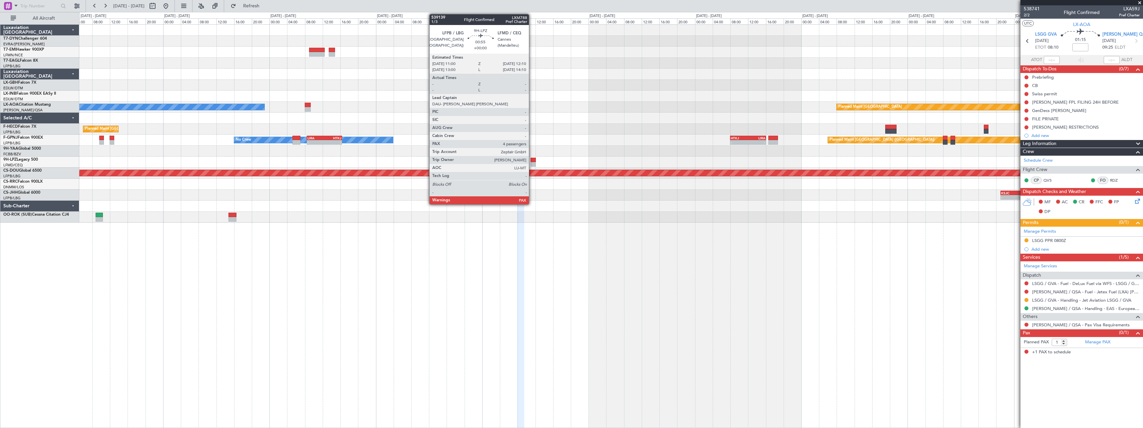
click at [532, 161] on div at bounding box center [533, 160] width 5 height 5
click at [533, 164] on div at bounding box center [533, 164] width 5 height 5
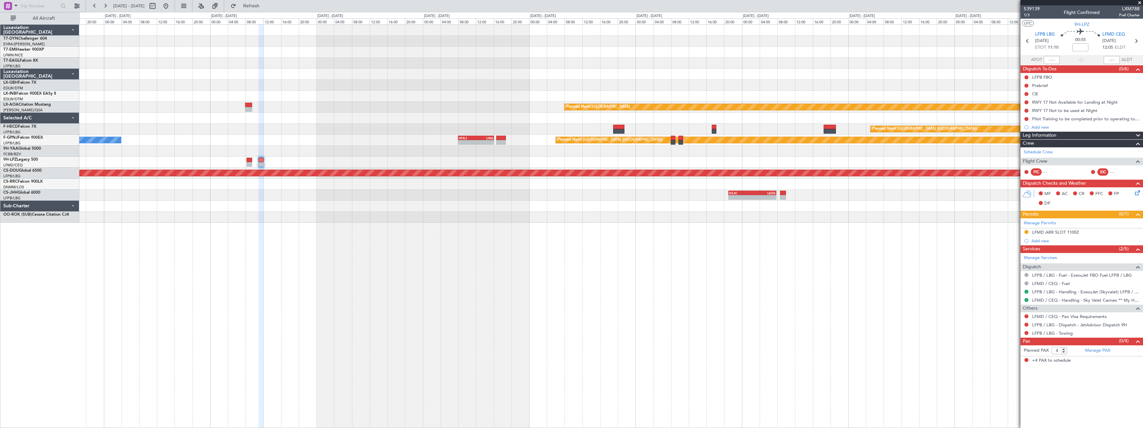
click at [414, 191] on div "- - KSJC 21:00 Z LEZG 07:50 Z" at bounding box center [611, 195] width 1064 height 11
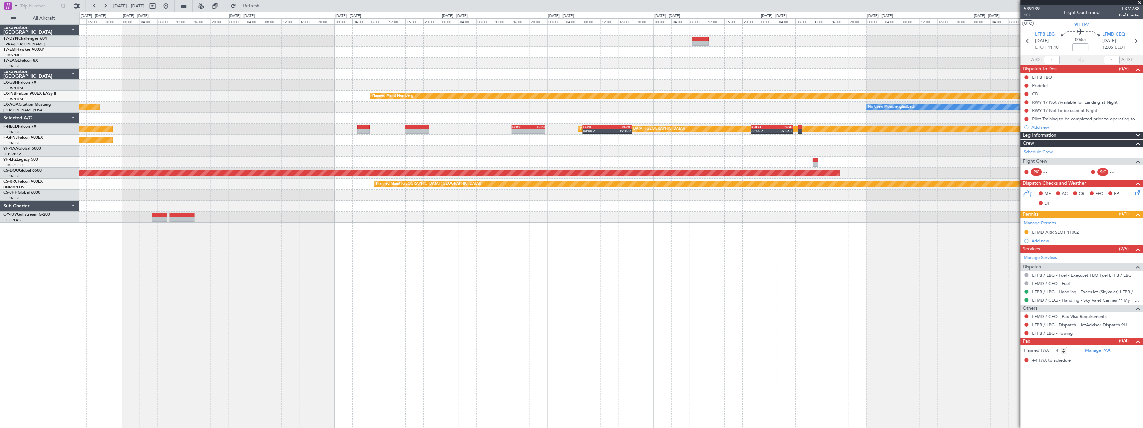
click at [467, 261] on div "Planned Maint Riga (Riga Intl) Planned Maint Nurnberg Planned Maint Monchenglad…" at bounding box center [611, 225] width 1064 height 403
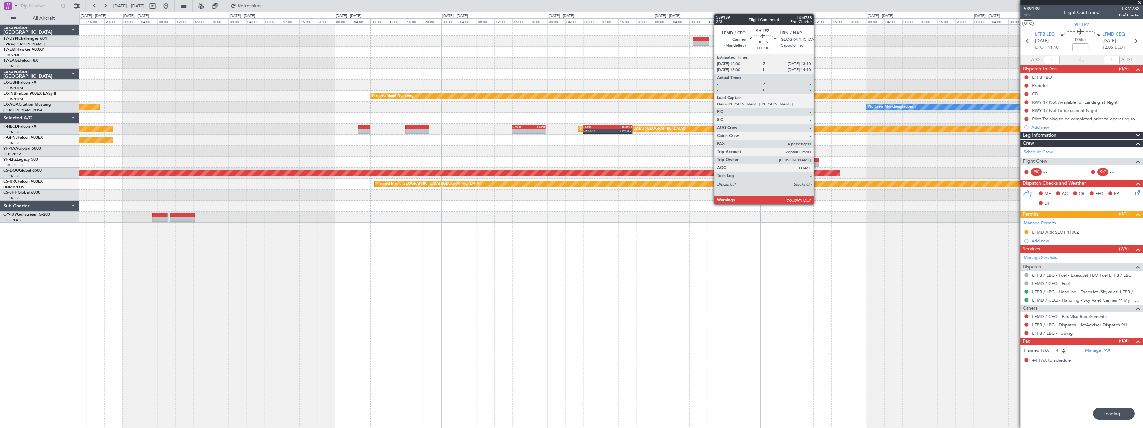
click at [817, 163] on div at bounding box center [815, 164] width 5 height 5
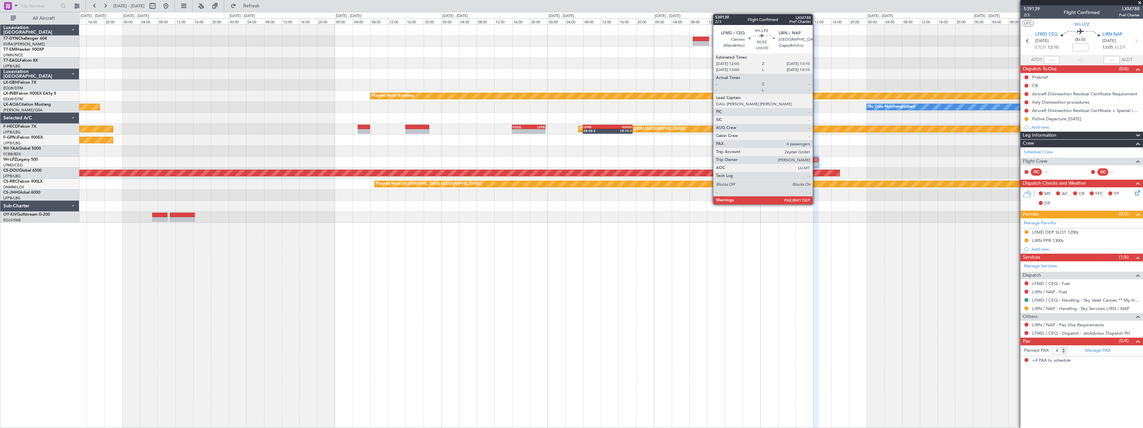
click at [817, 158] on div at bounding box center [815, 160] width 5 height 5
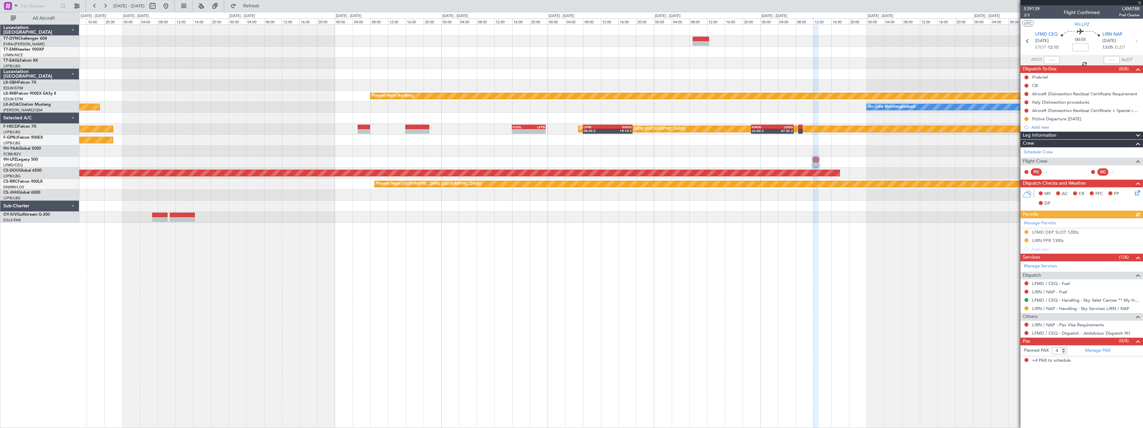
click at [817, 159] on div at bounding box center [815, 160] width 5 height 5
click at [1140, 3] on div at bounding box center [1082, 2] width 123 height 5
click at [1036, 8] on span "539139" at bounding box center [1032, 8] width 16 height 7
click at [266, 5] on span "Refresh" at bounding box center [252, 6] width 28 height 5
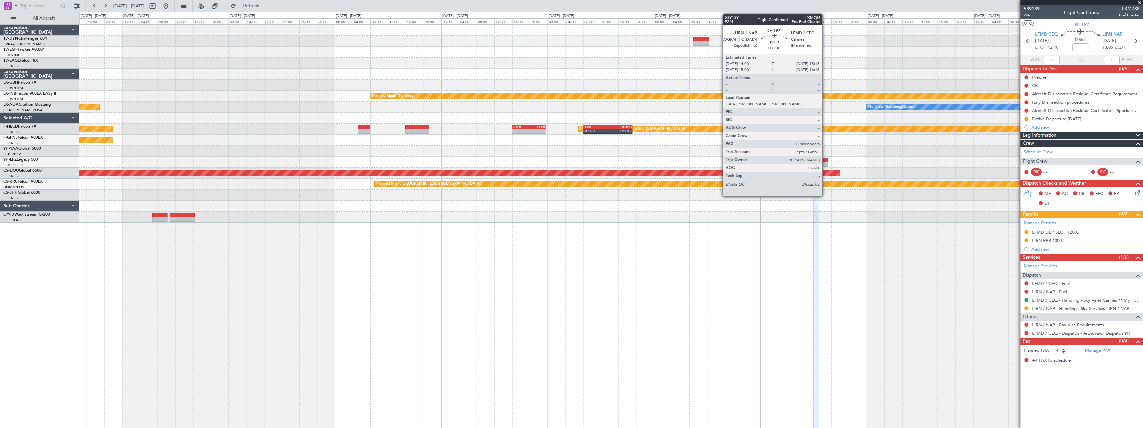
click at [826, 164] on div at bounding box center [825, 164] width 6 height 5
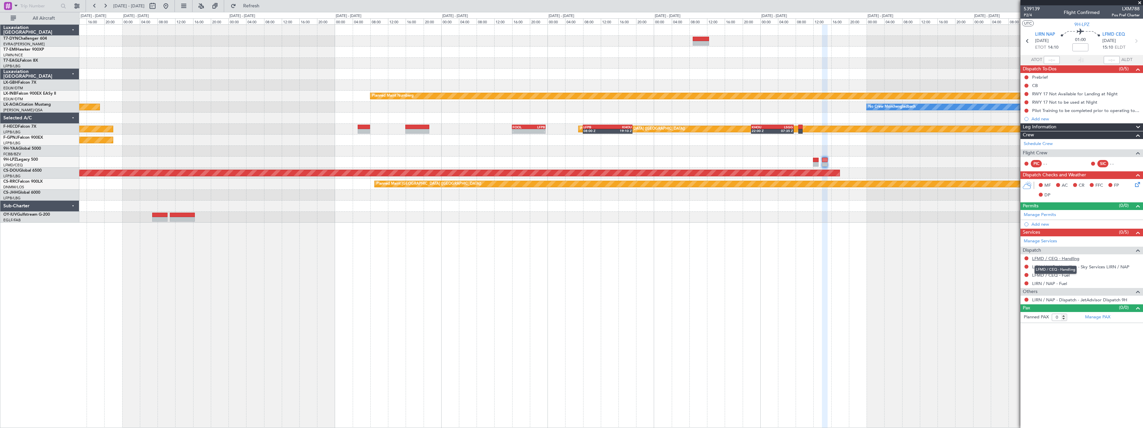
click at [1062, 258] on link "LFMD / CEQ - Handling" at bounding box center [1055, 259] width 47 height 6
click at [261, 3] on button "Refresh" at bounding box center [248, 6] width 40 height 11
click at [266, 6] on span "Refresh" at bounding box center [252, 6] width 28 height 5
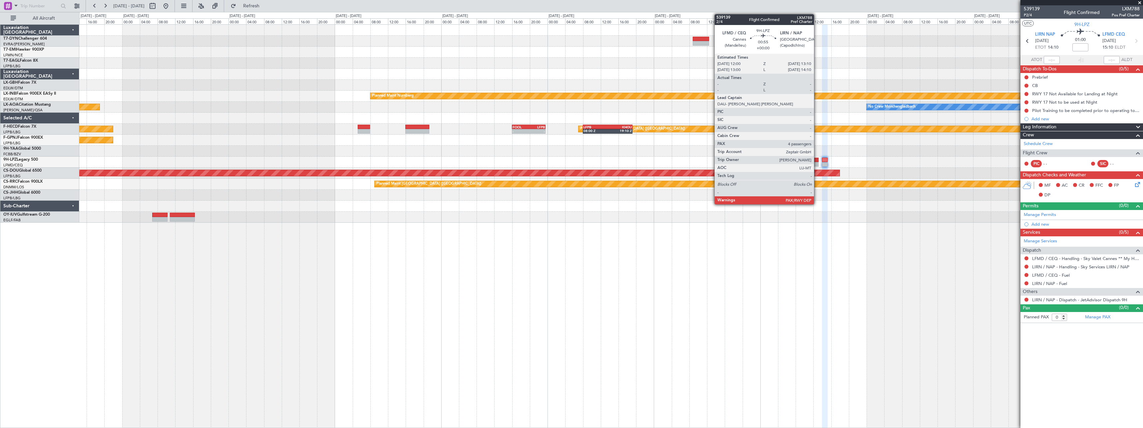
click at [817, 165] on div at bounding box center [815, 164] width 5 height 5
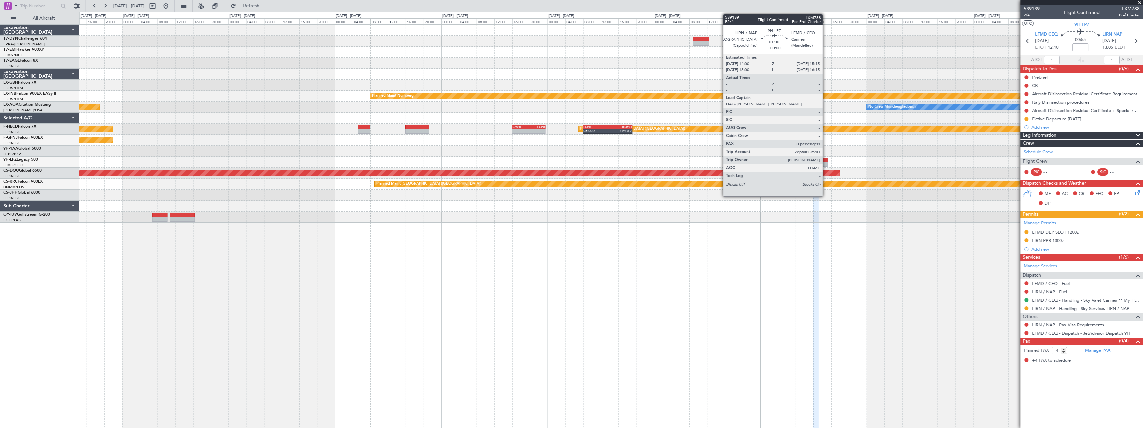
click at [826, 164] on div at bounding box center [825, 164] width 6 height 5
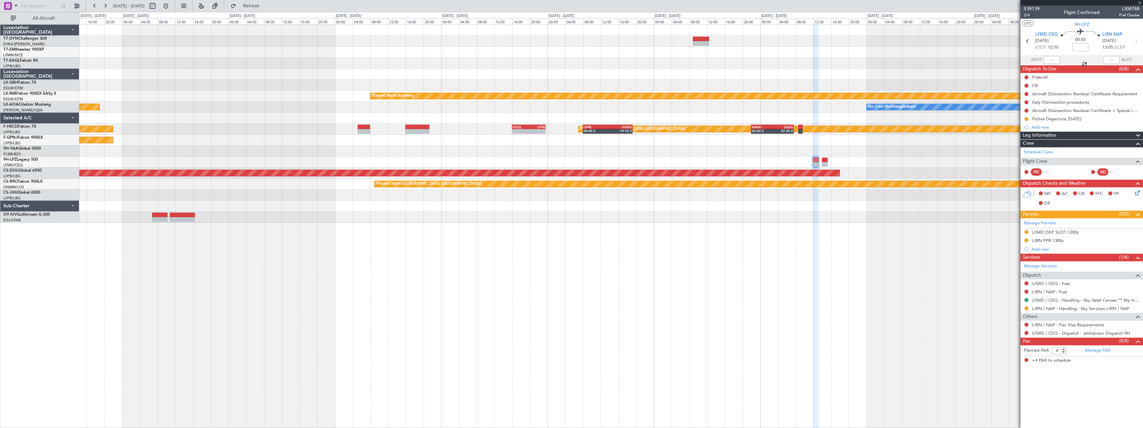
type input "0"
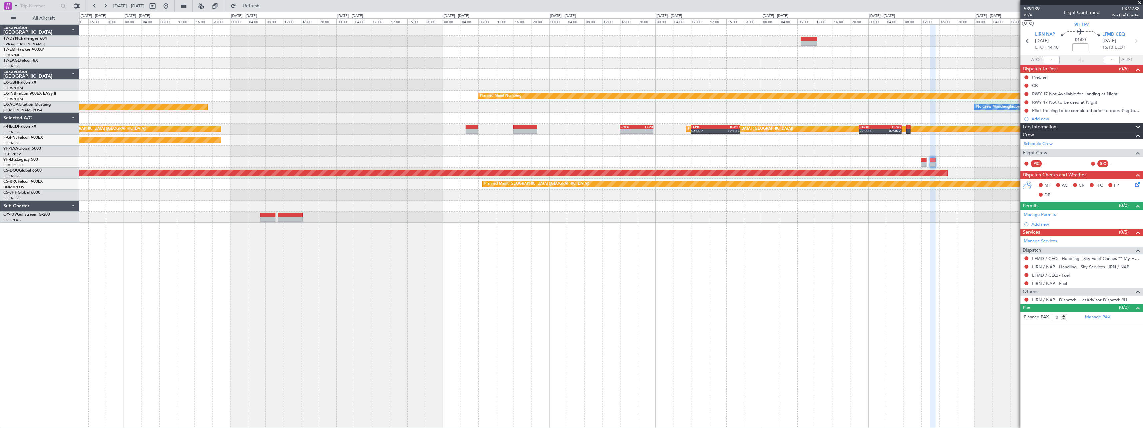
click at [682, 305] on div "Planned Maint Nurnberg Planned Maint Monchengladbach No Crew Monchengladbach Pl…" at bounding box center [611, 225] width 1064 height 403
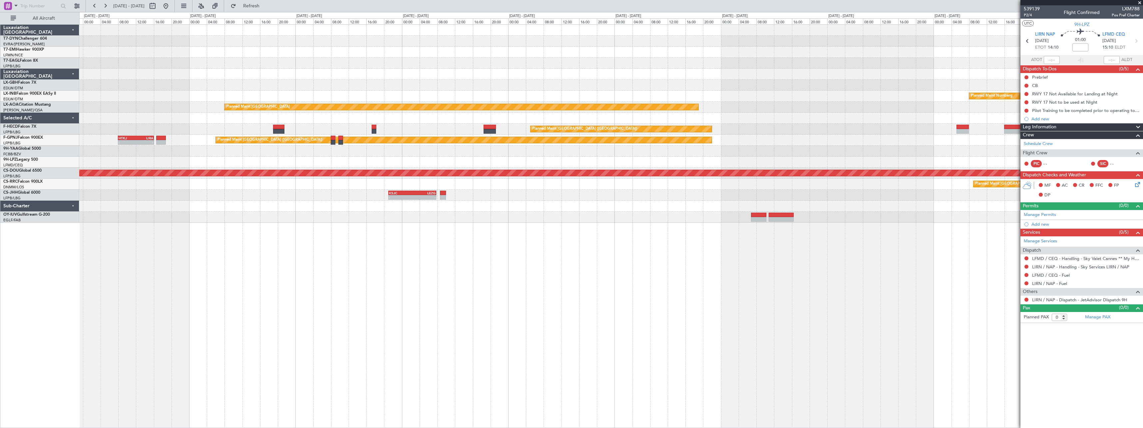
click at [727, 317] on div "Planned Maint Nurnberg Planned Maint Monchengladbach Planned Maint Paris (Le Bo…" at bounding box center [611, 225] width 1064 height 403
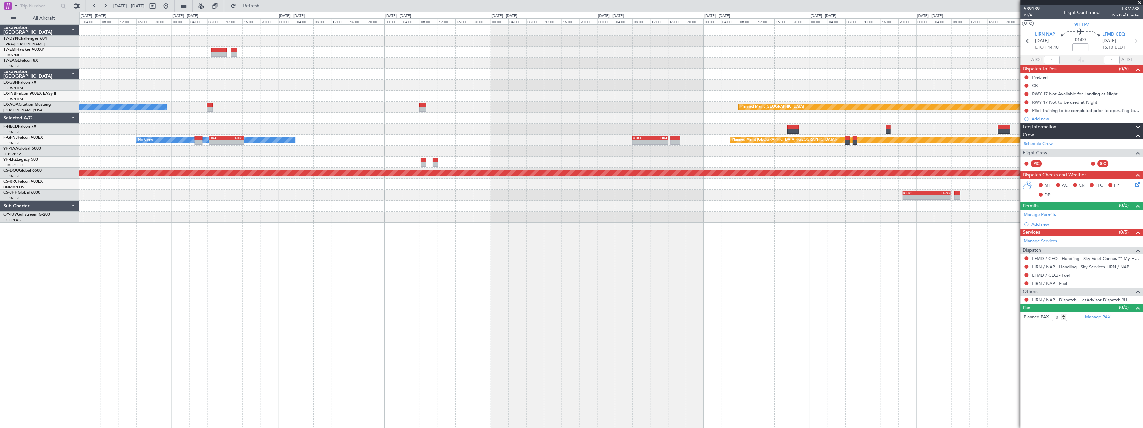
click at [720, 296] on div "Planned Maint Planned Maint Monchengladbach No Crew Planned Maint Paris (Le Bou…" at bounding box center [611, 225] width 1064 height 403
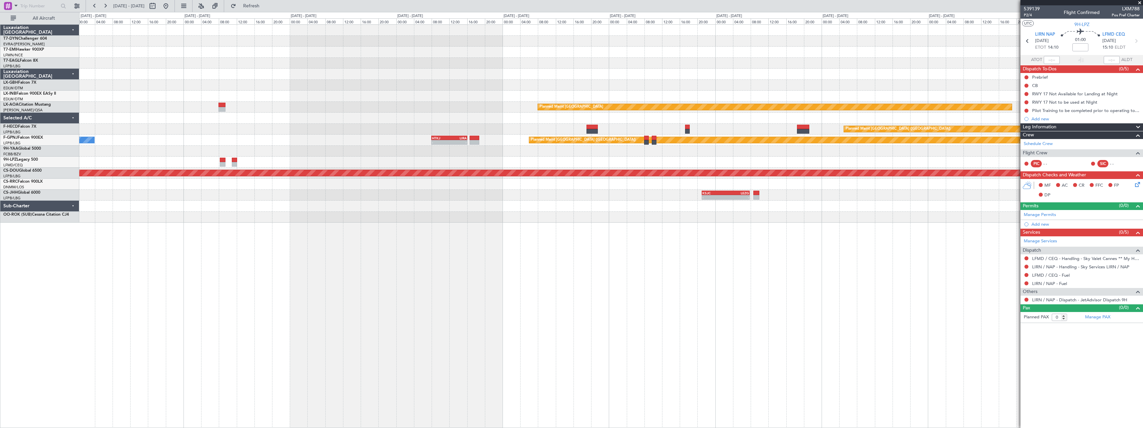
click at [293, 201] on div "Planned Maint Nurnberg Planned Maint Monchengladbach No Crew Planned Maint Pari…" at bounding box center [611, 124] width 1064 height 198
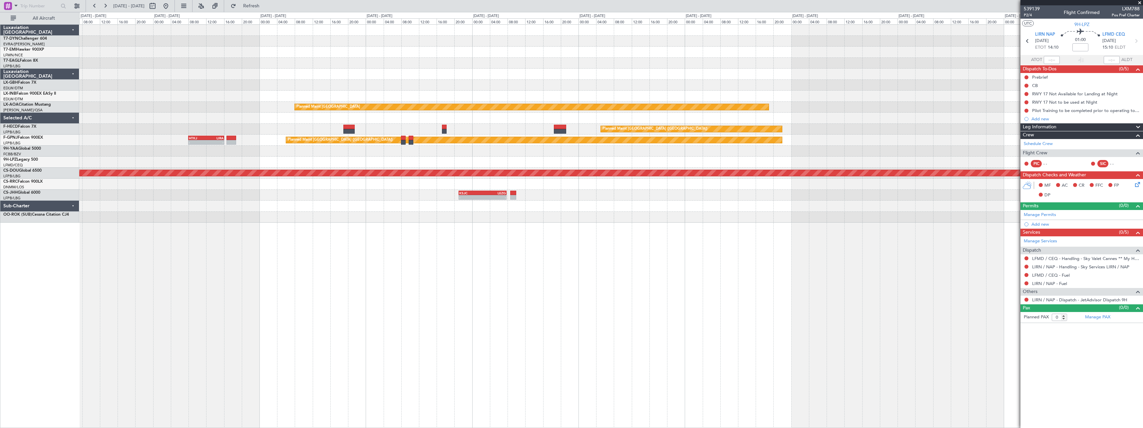
click at [407, 224] on div "Planned Maint Nurnberg Planned Maint Monchengladbach Planned Maint Paris (Le Bo…" at bounding box center [611, 225] width 1064 height 403
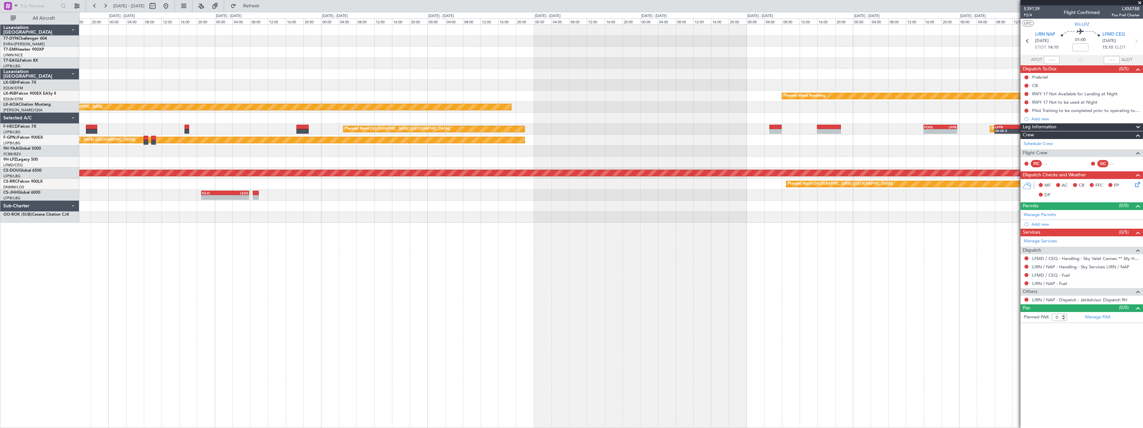
click at [455, 227] on div "Planned Maint Nurnberg Planned Maint [GEOGRAPHIC_DATA] No Crew [GEOGRAPHIC_DATA…" at bounding box center [611, 225] width 1064 height 403
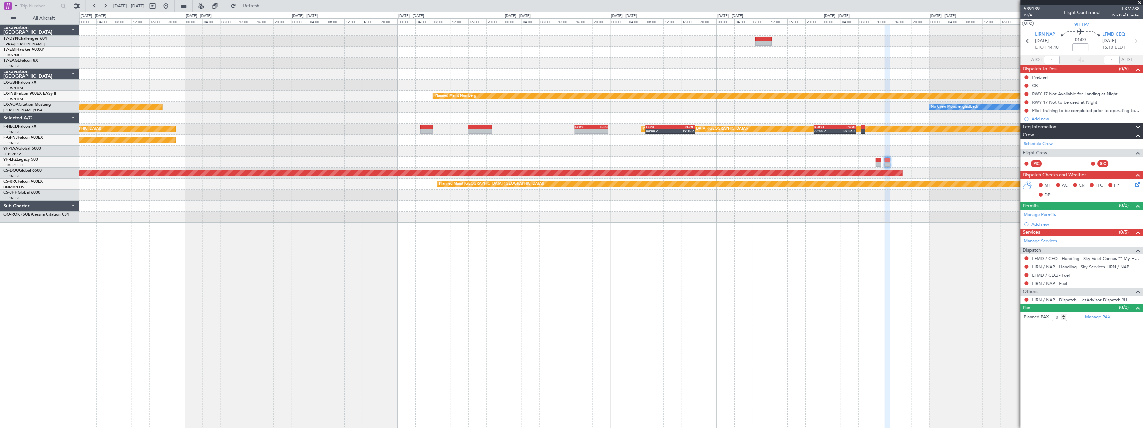
click at [442, 226] on div "Planned Maint Riga (Riga Intl) Planned Maint Nurnberg Planned Maint Monchenglad…" at bounding box center [611, 225] width 1064 height 403
click at [1039, 9] on span "539139" at bounding box center [1032, 8] width 16 height 7
